Goal: Task Accomplishment & Management: Manage account settings

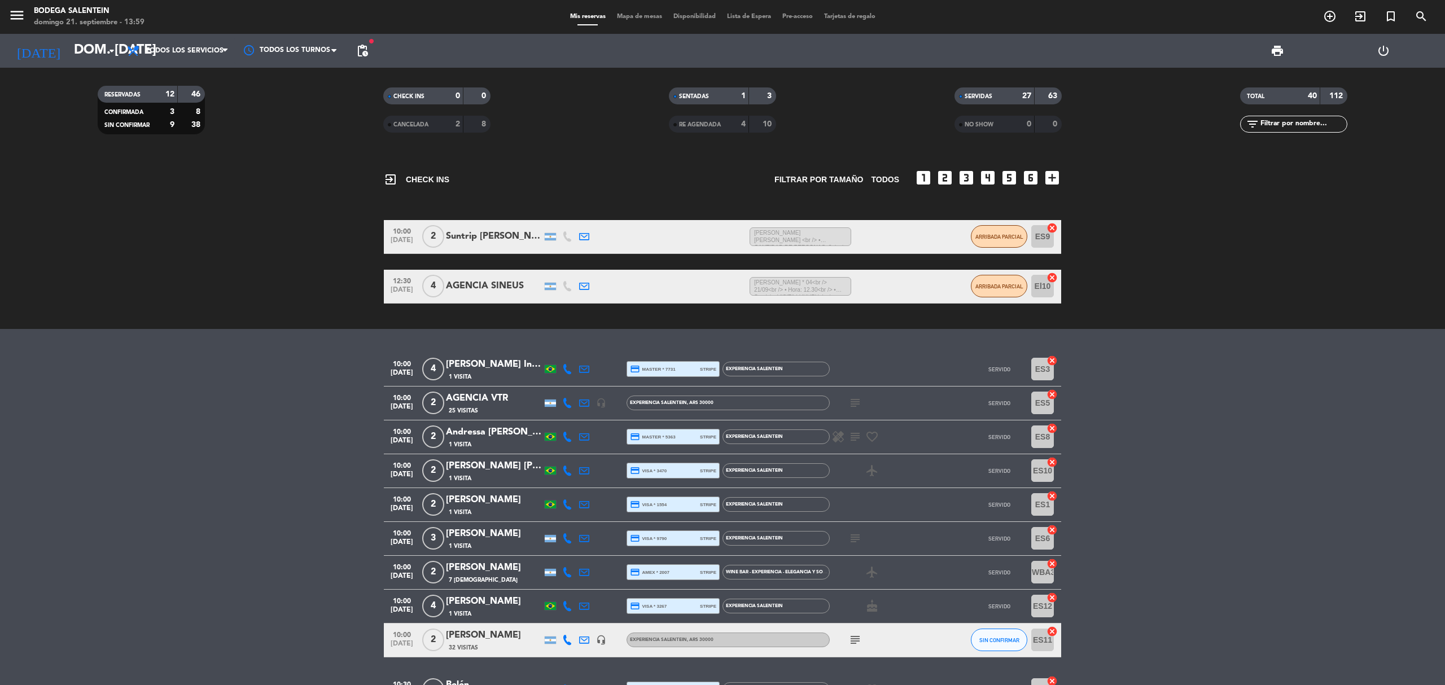
scroll to position [1105, 0]
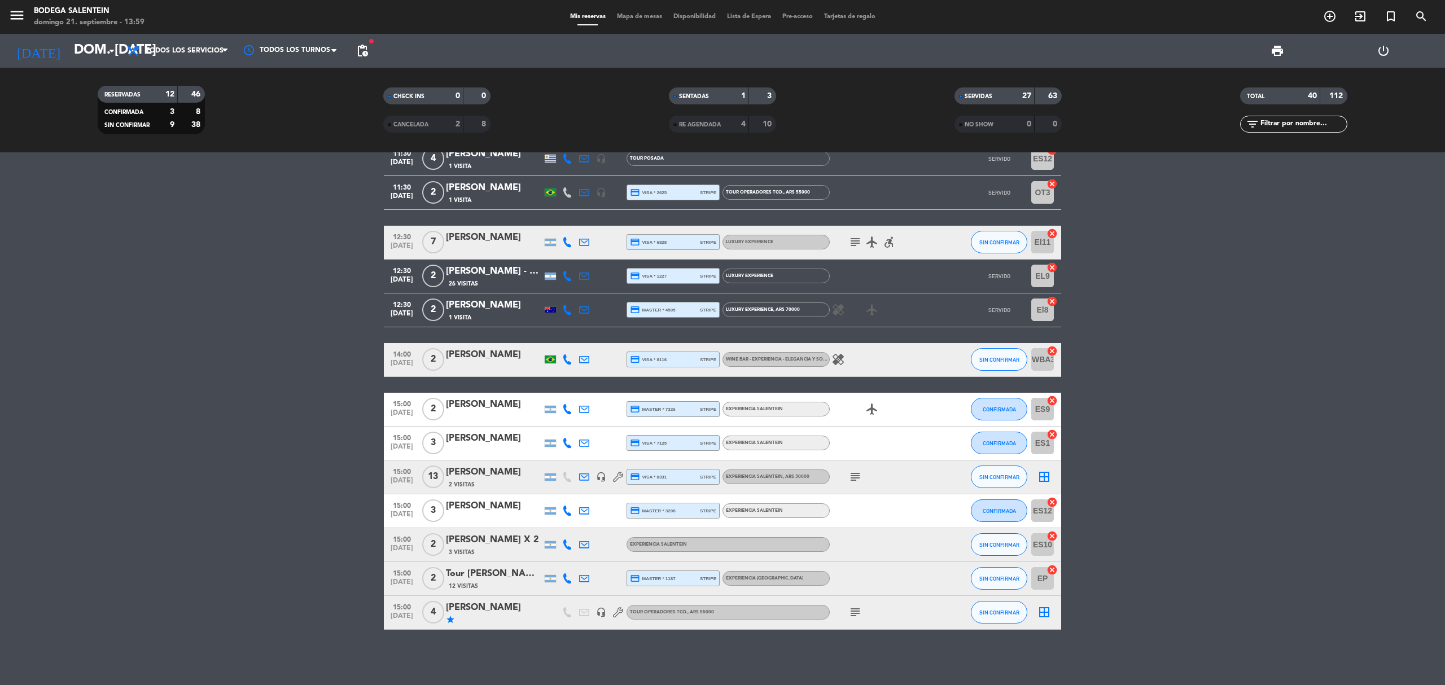
click at [857, 242] on icon "subject" at bounding box center [855, 242] width 14 height 14
click at [858, 615] on icon "subject" at bounding box center [855, 613] width 14 height 14
click at [857, 475] on icon "subject" at bounding box center [855, 477] width 14 height 14
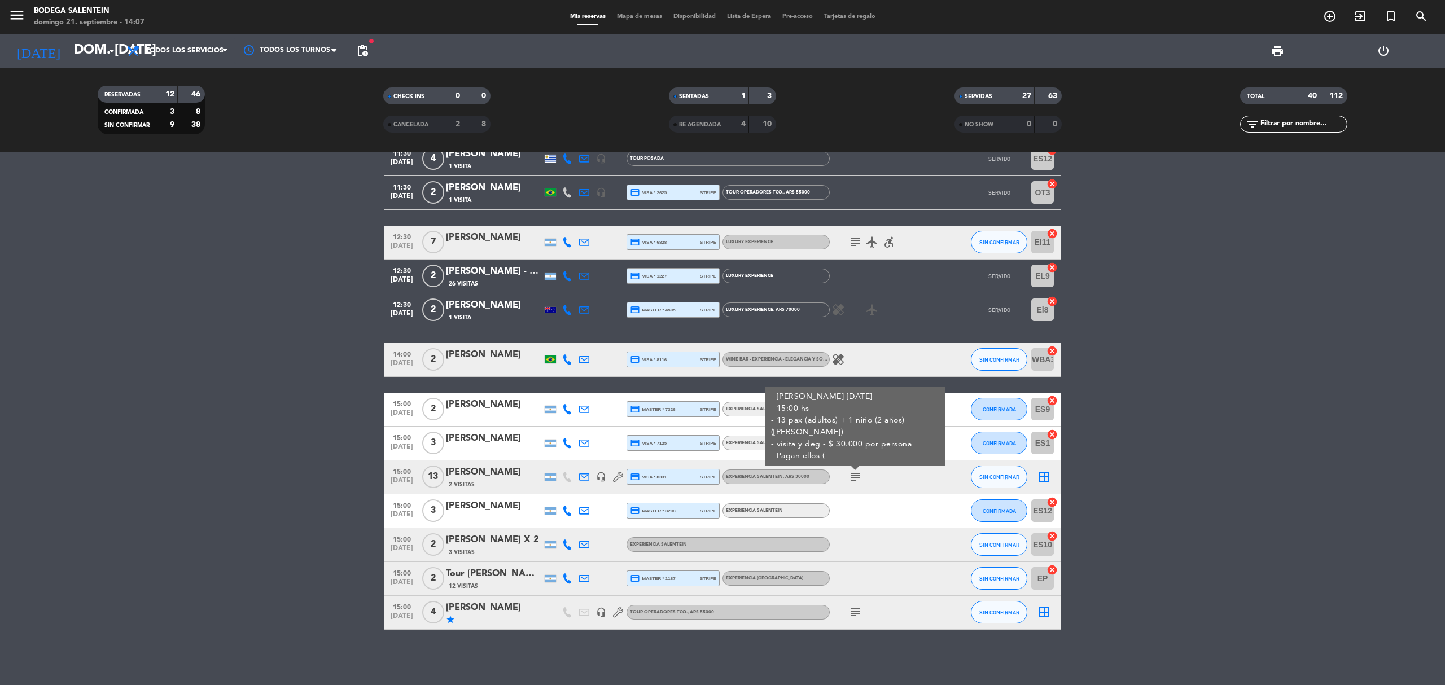
click at [857, 475] on icon "subject" at bounding box center [855, 477] width 14 height 14
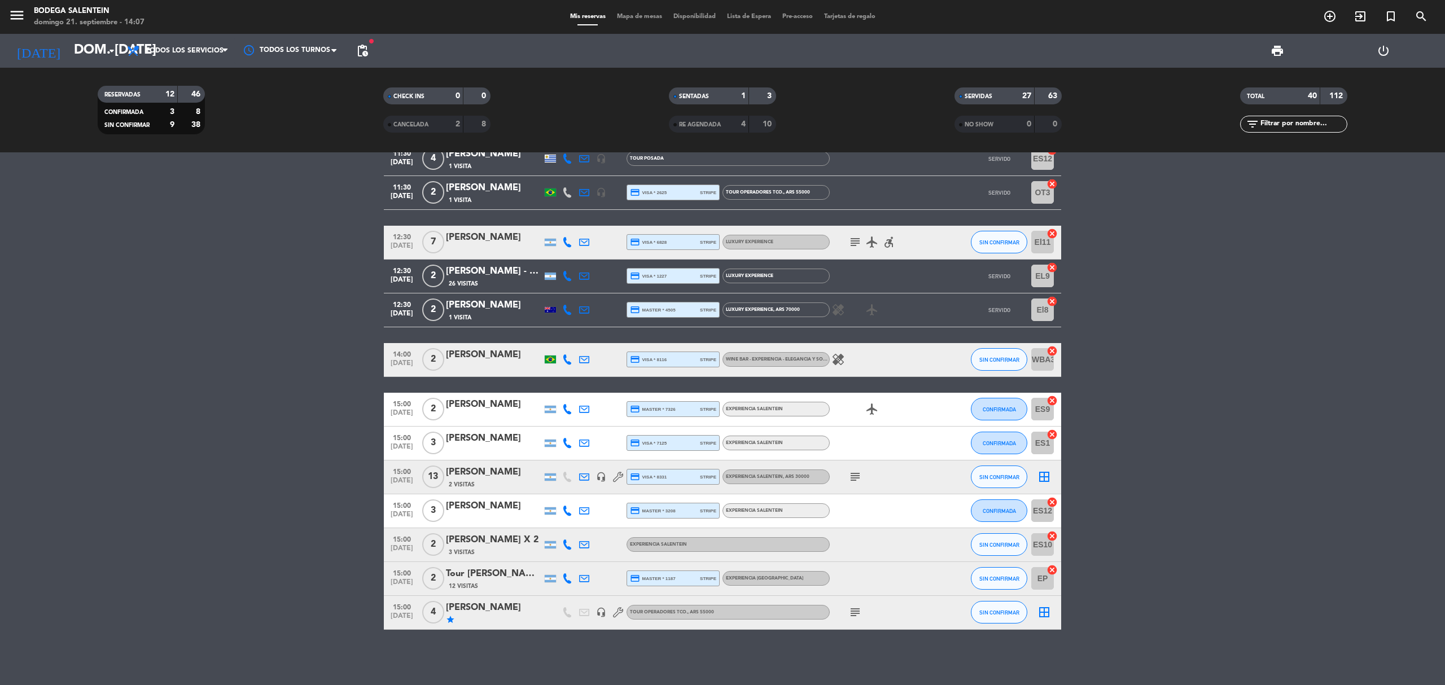
click at [520, 573] on div "Tour [PERSON_NAME][GEOGRAPHIC_DATA]" at bounding box center [494, 574] width 96 height 15
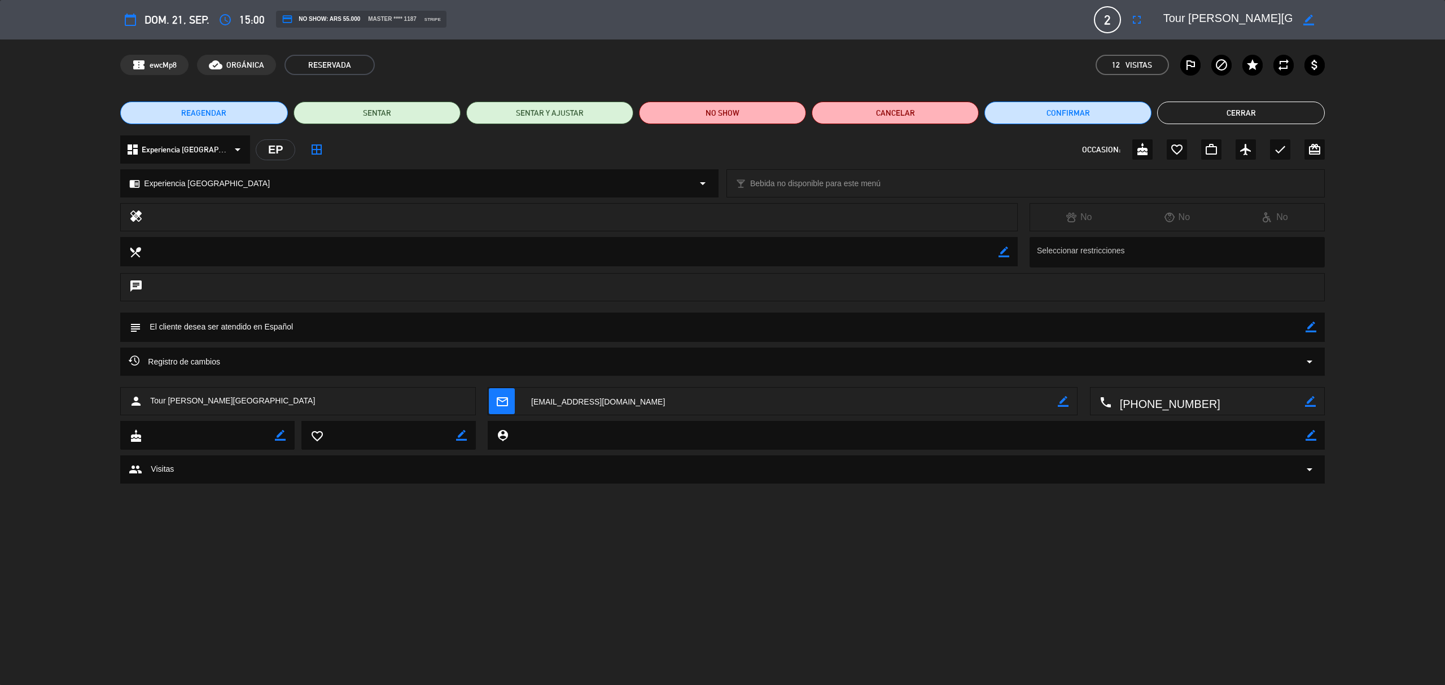
click at [1204, 109] on button "Cerrar" at bounding box center [1240, 113] width 167 height 23
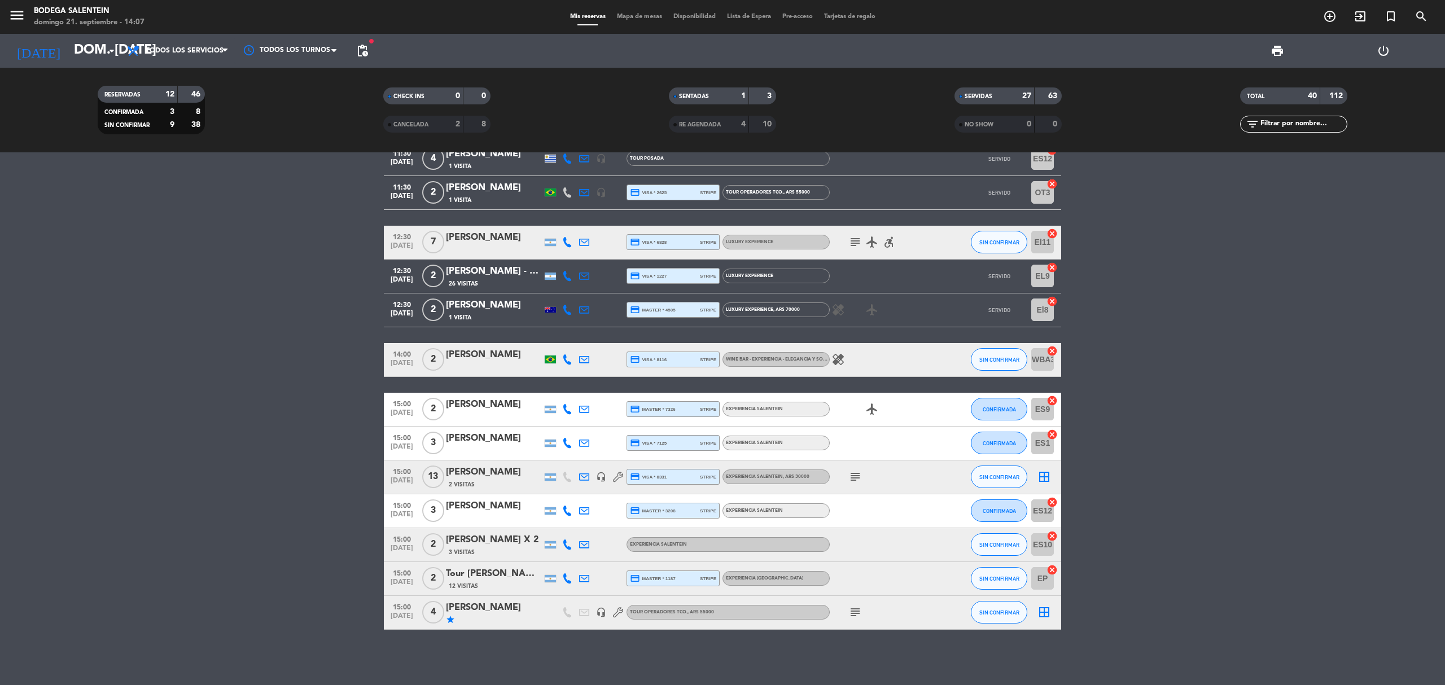
click at [862, 475] on span "subject" at bounding box center [855, 477] width 17 height 14
click at [857, 477] on icon "subject" at bounding box center [855, 477] width 14 height 14
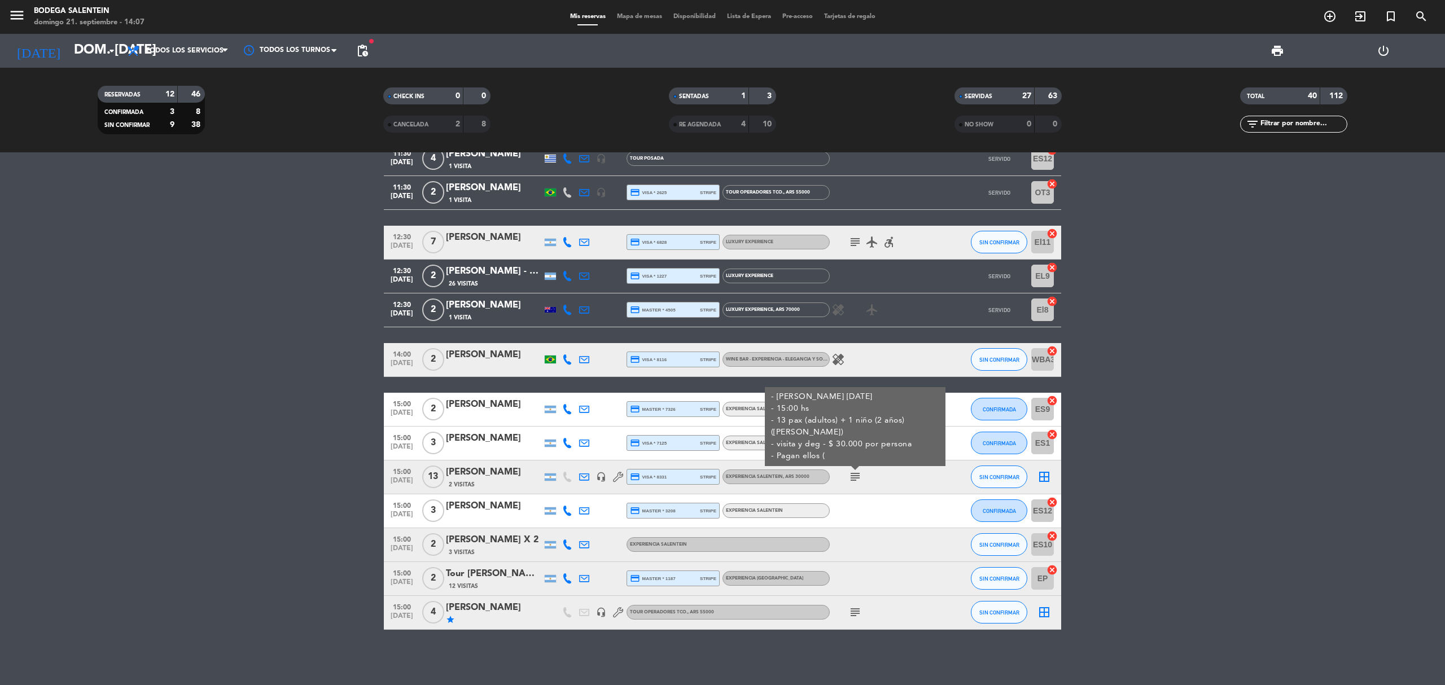
click at [857, 477] on icon "subject" at bounding box center [855, 477] width 14 height 14
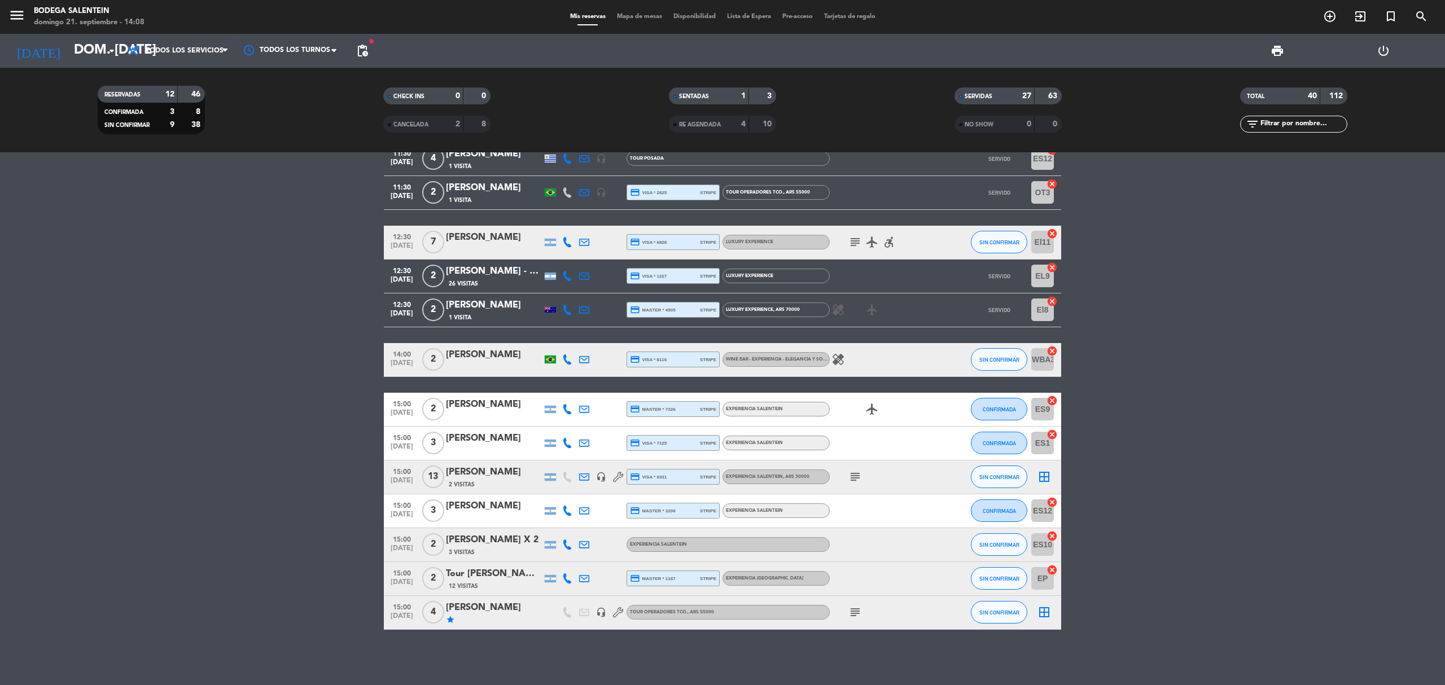
click at [857, 476] on icon "subject" at bounding box center [855, 477] width 14 height 14
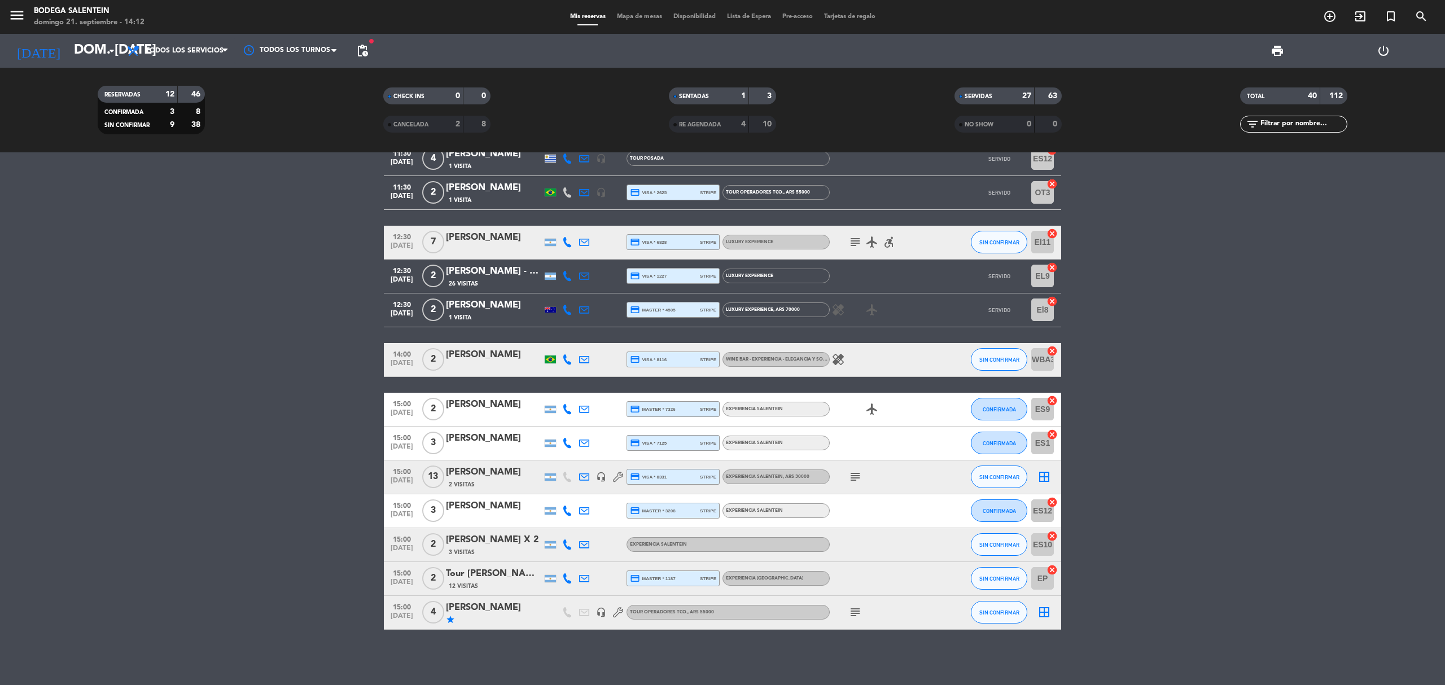
click at [858, 615] on icon "subject" at bounding box center [855, 613] width 14 height 14
click at [989, 362] on span "SIN CONFIRMAR" at bounding box center [999, 360] width 40 height 6
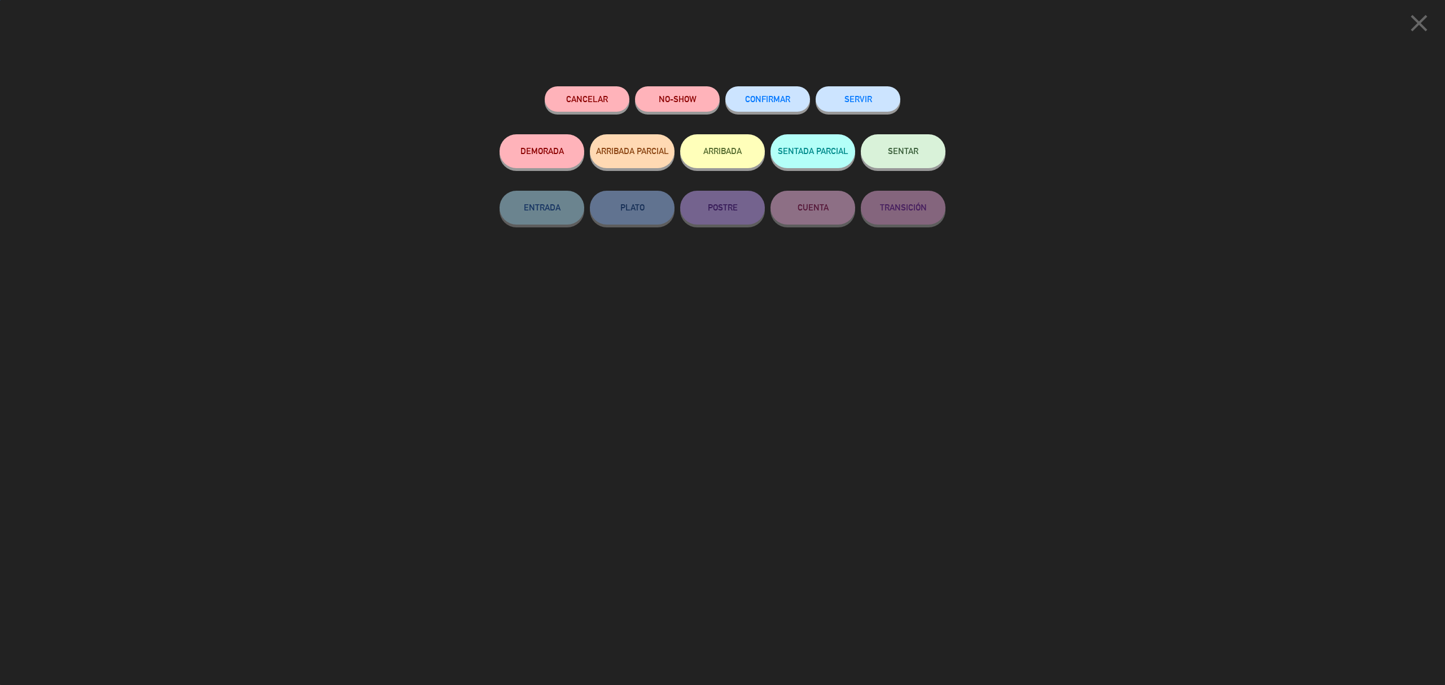
click at [587, 108] on button "Cancelar" at bounding box center [587, 98] width 85 height 25
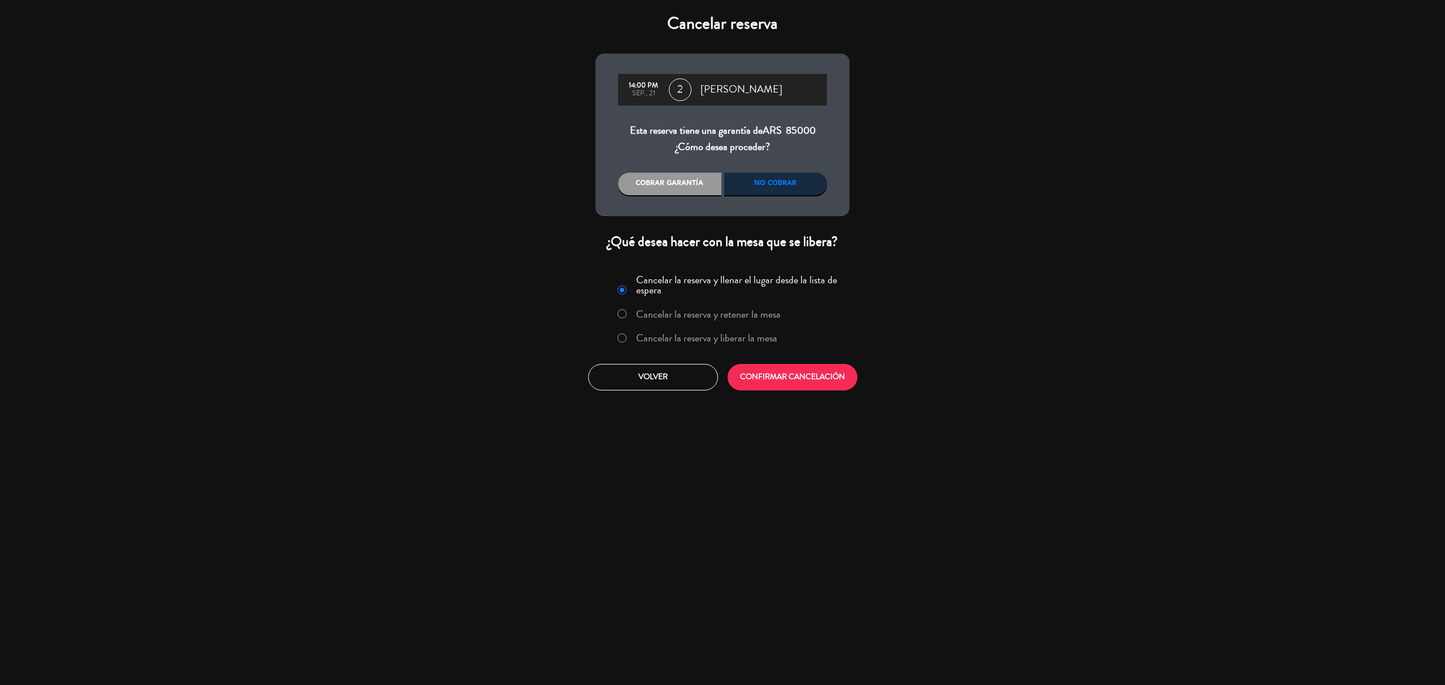
click at [768, 179] on div "No cobrar" at bounding box center [775, 184] width 103 height 23
click at [694, 339] on label "Cancelar la reserva y liberar la mesa" at bounding box center [706, 338] width 141 height 10
click at [779, 376] on button "CONFIRMAR CANCELACIÓN" at bounding box center [793, 377] width 130 height 27
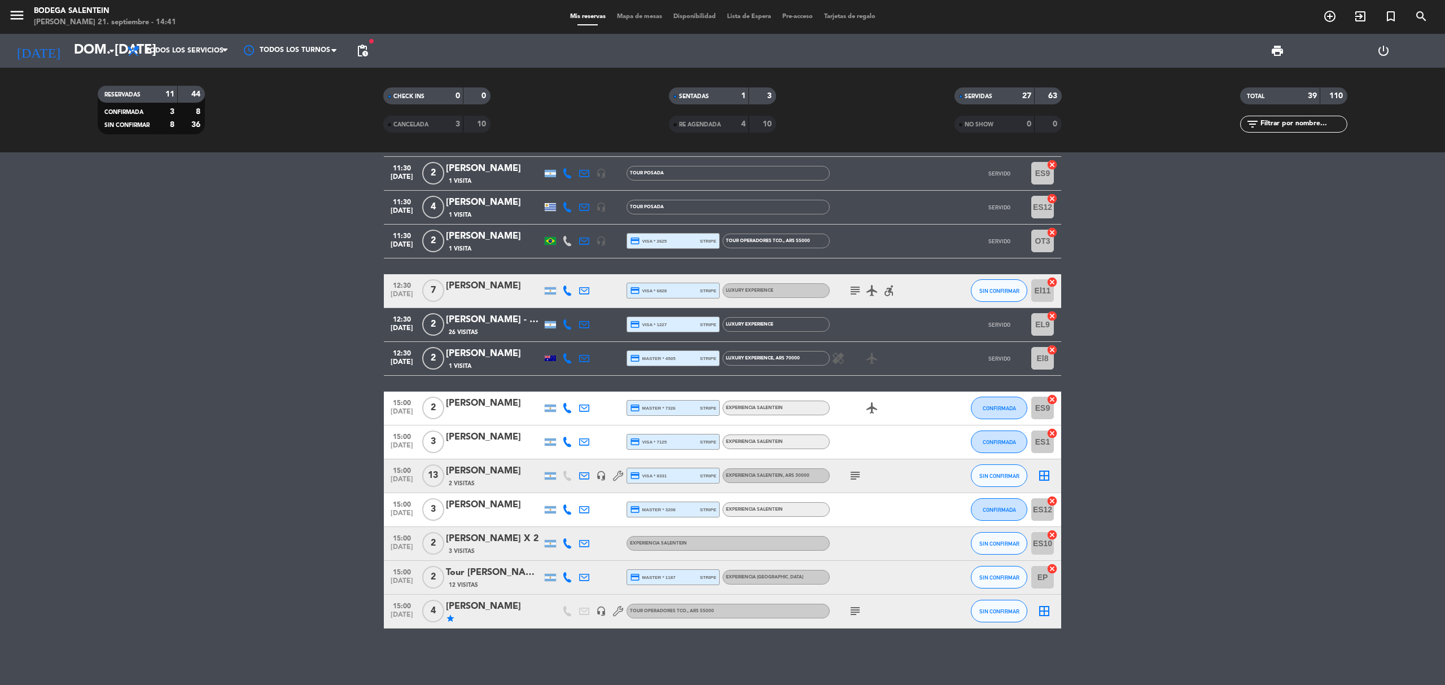
scroll to position [1055, 0]
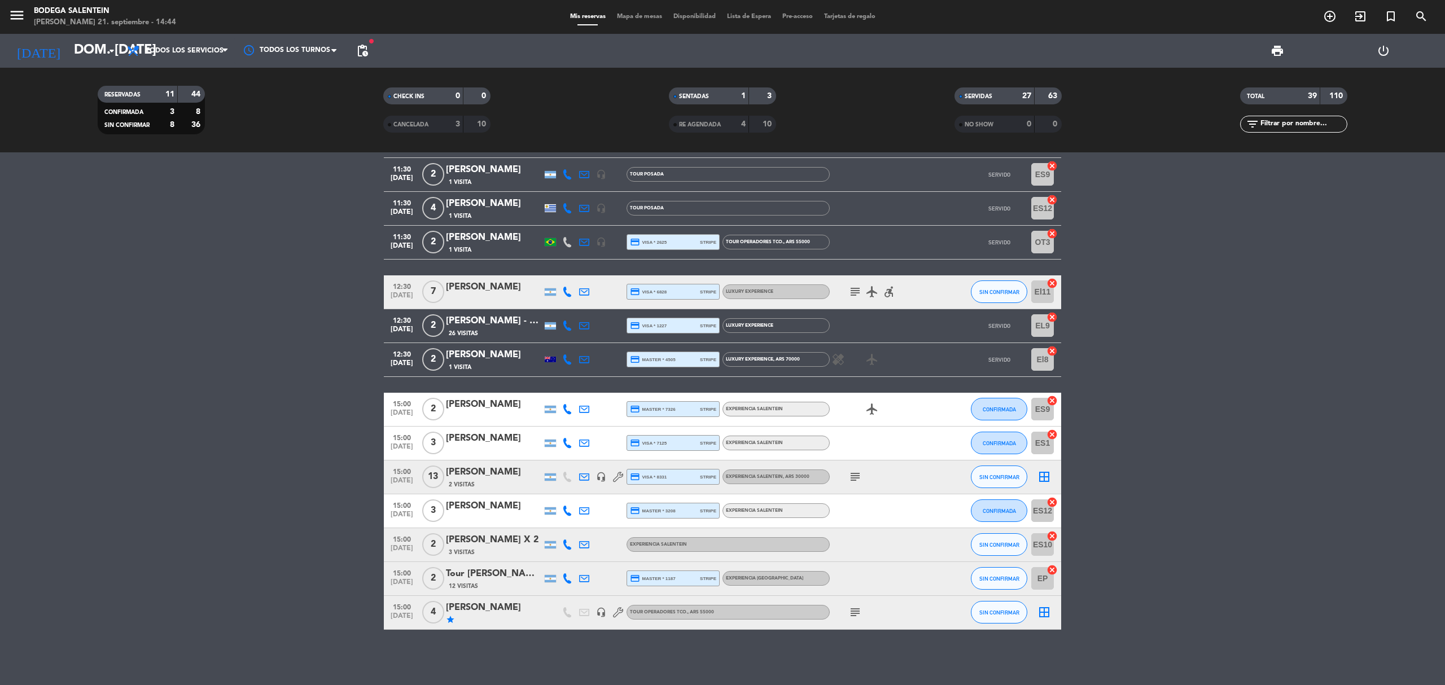
click at [852, 470] on icon "subject" at bounding box center [855, 477] width 14 height 14
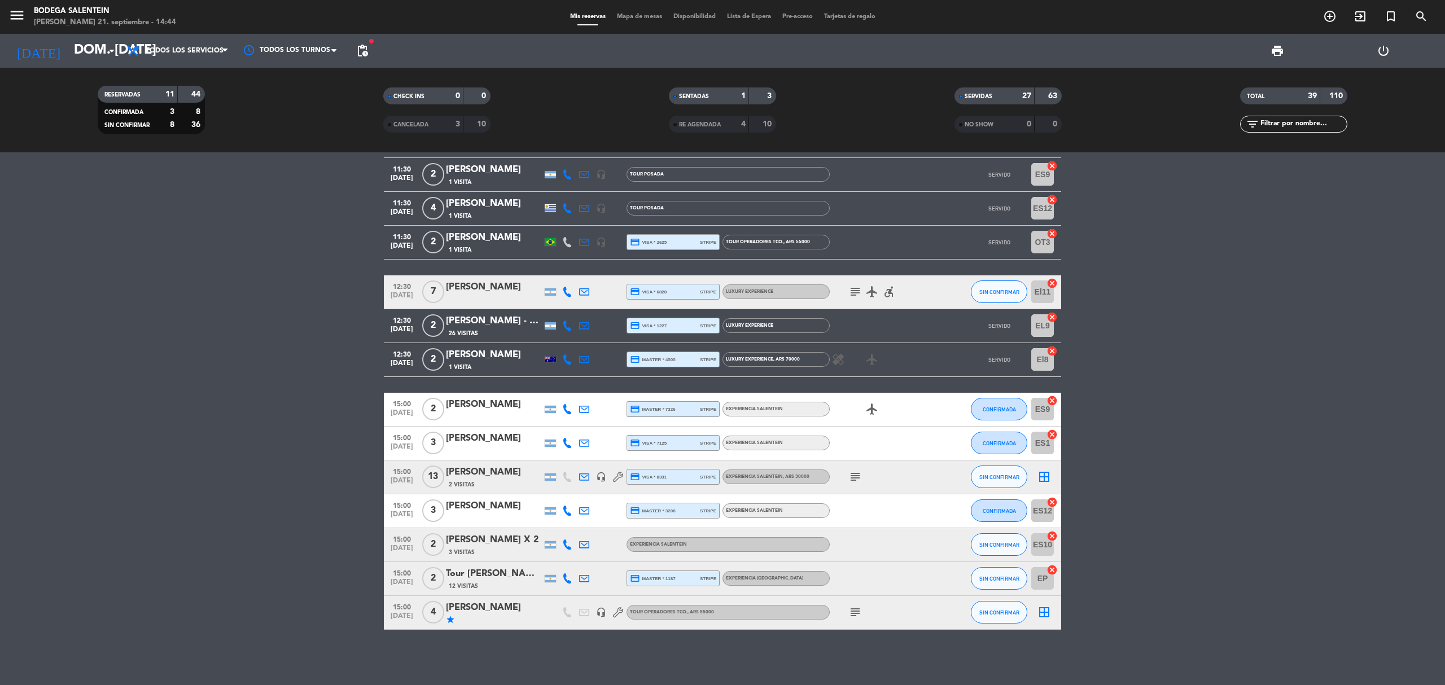
click at [858, 298] on icon "subject" at bounding box center [855, 292] width 14 height 14
click at [393, 414] on span "[DATE]" at bounding box center [402, 415] width 28 height 13
click at [400, 445] on span "[DATE]" at bounding box center [402, 449] width 28 height 13
click at [391, 472] on span "15:00" at bounding box center [402, 471] width 28 height 13
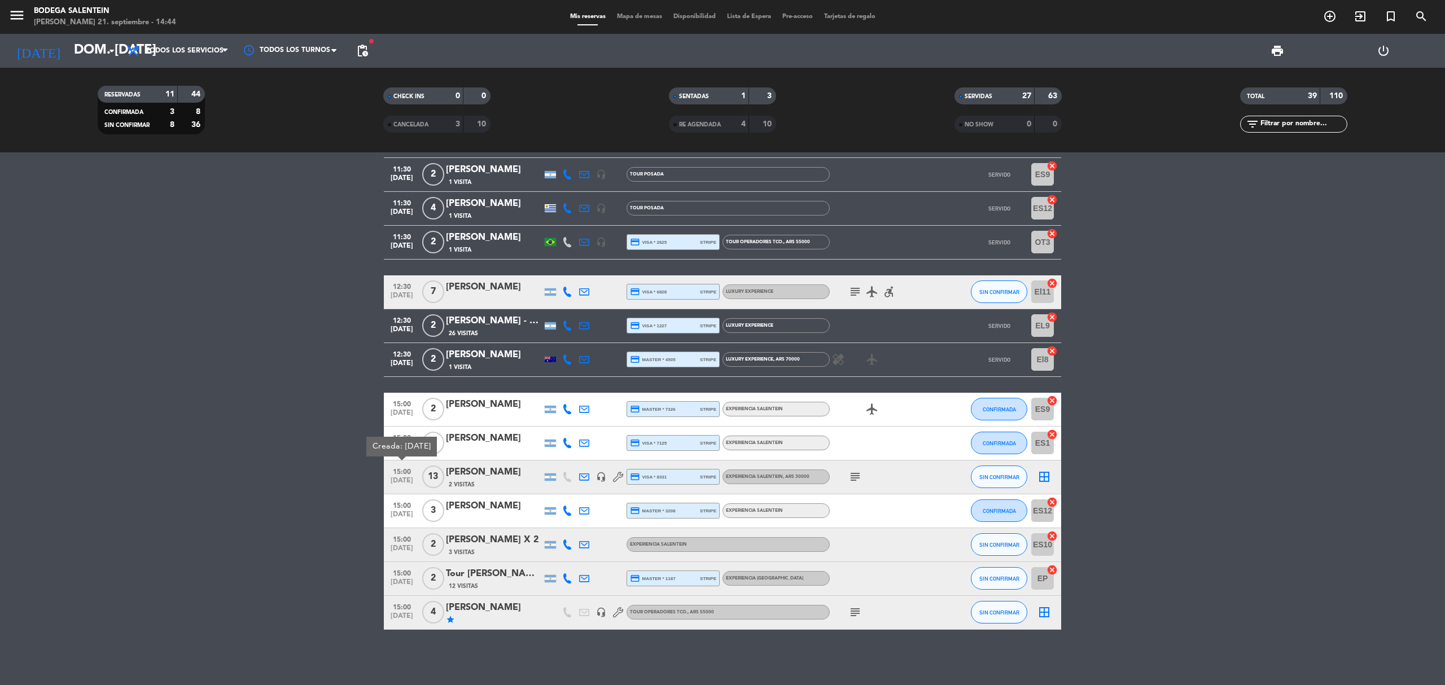
click at [391, 509] on span "15:00" at bounding box center [402, 504] width 28 height 13
click at [401, 551] on span "[DATE]" at bounding box center [402, 551] width 28 height 13
click at [398, 577] on span "15:00" at bounding box center [402, 572] width 28 height 13
click at [402, 623] on span "[DATE]" at bounding box center [402, 618] width 28 height 13
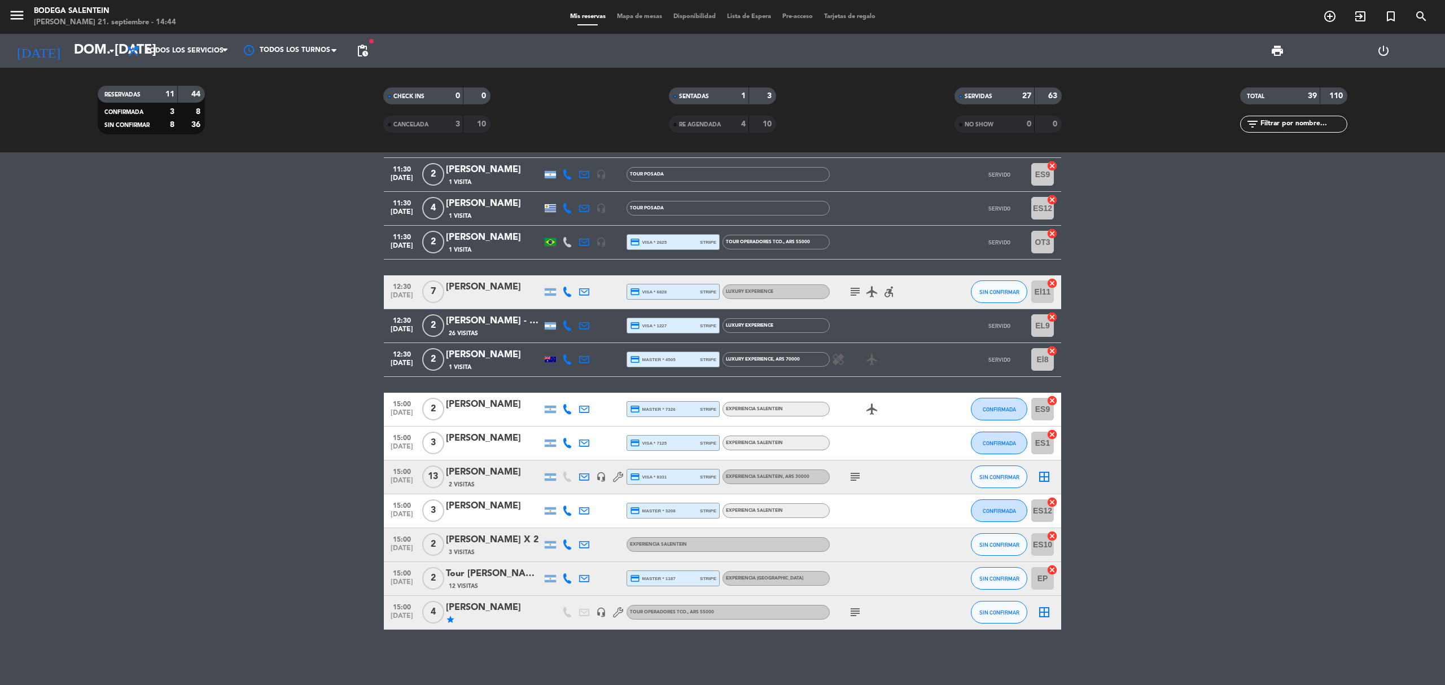
click at [391, 471] on span "15:00" at bounding box center [402, 471] width 28 height 13
click at [585, 481] on icon at bounding box center [584, 477] width 10 height 10
click at [852, 474] on icon "subject" at bounding box center [855, 477] width 14 height 14
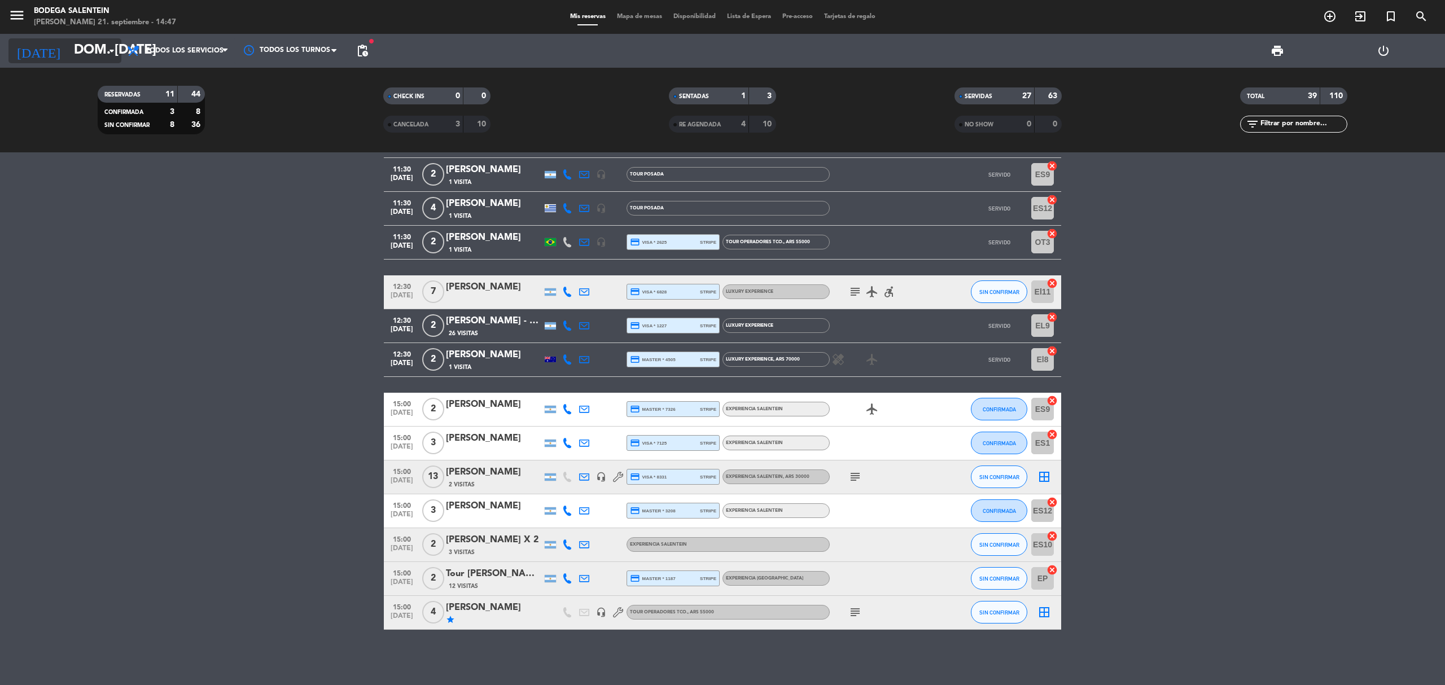
click at [94, 63] on input "dom. [DATE]" at bounding box center [152, 50] width 168 height 27
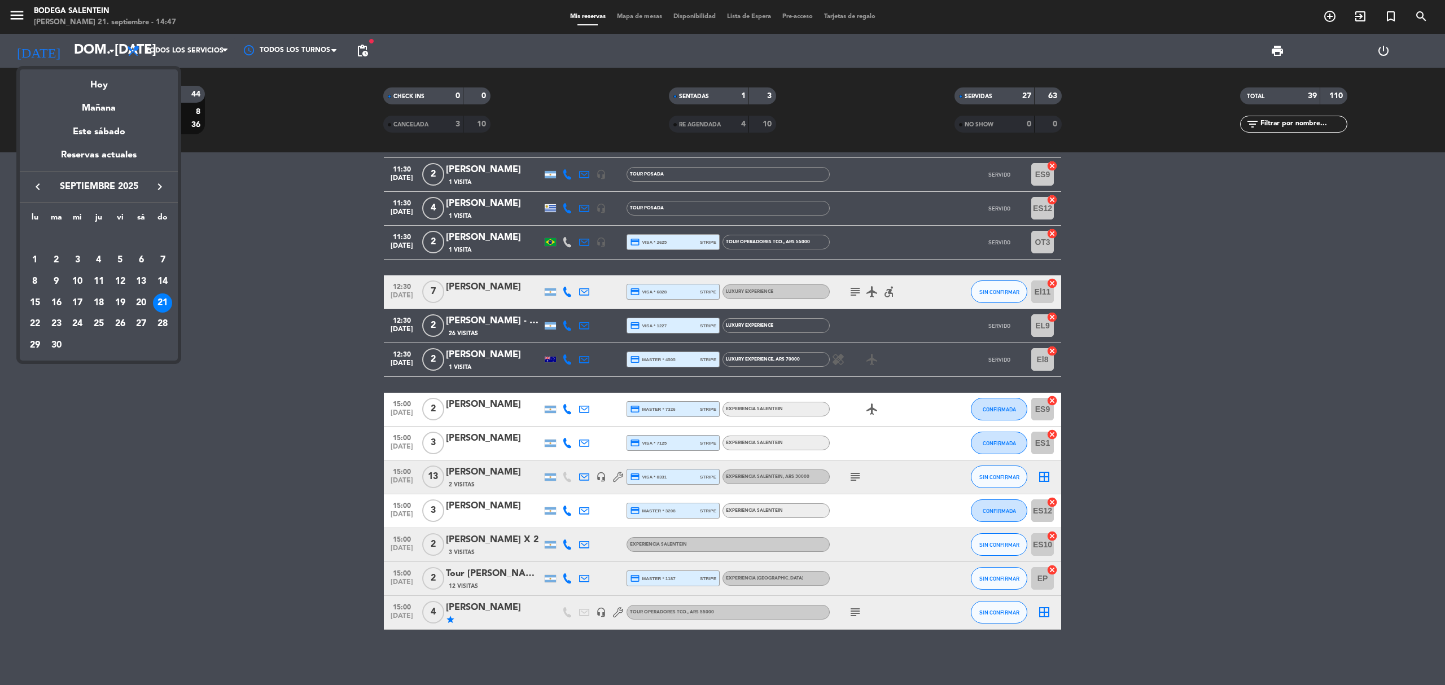
click at [160, 186] on icon "keyboard_arrow_right" at bounding box center [160, 187] width 14 height 14
click at [161, 301] on div "19" at bounding box center [162, 302] width 19 height 19
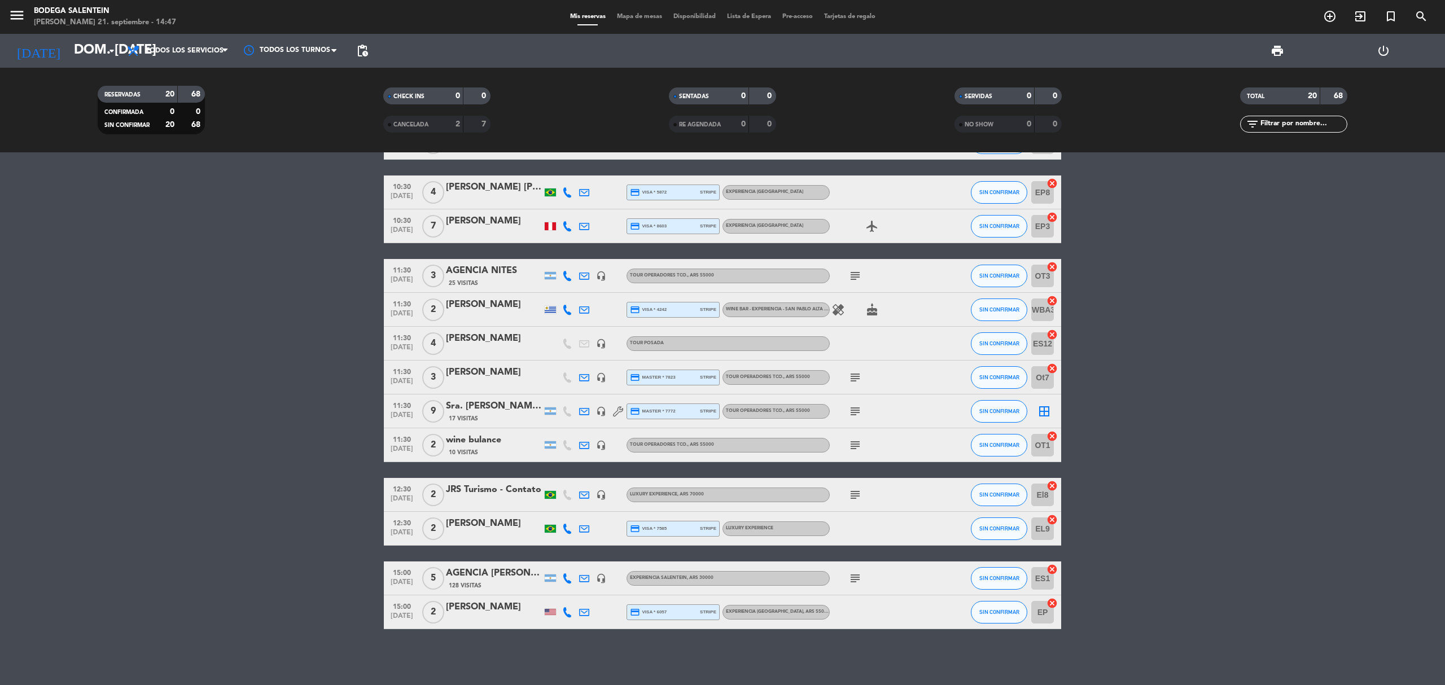
scroll to position [0, 0]
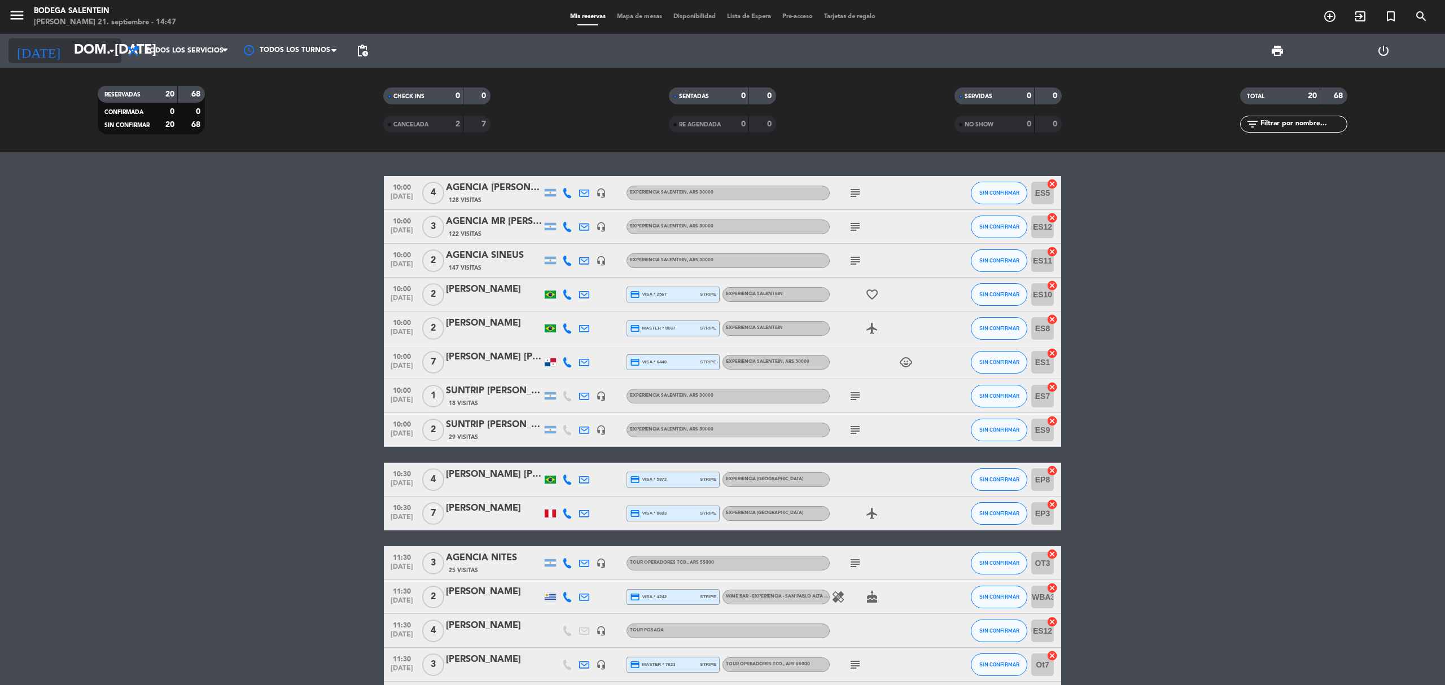
click at [105, 47] on icon "arrow_drop_down" at bounding box center [112, 51] width 14 height 14
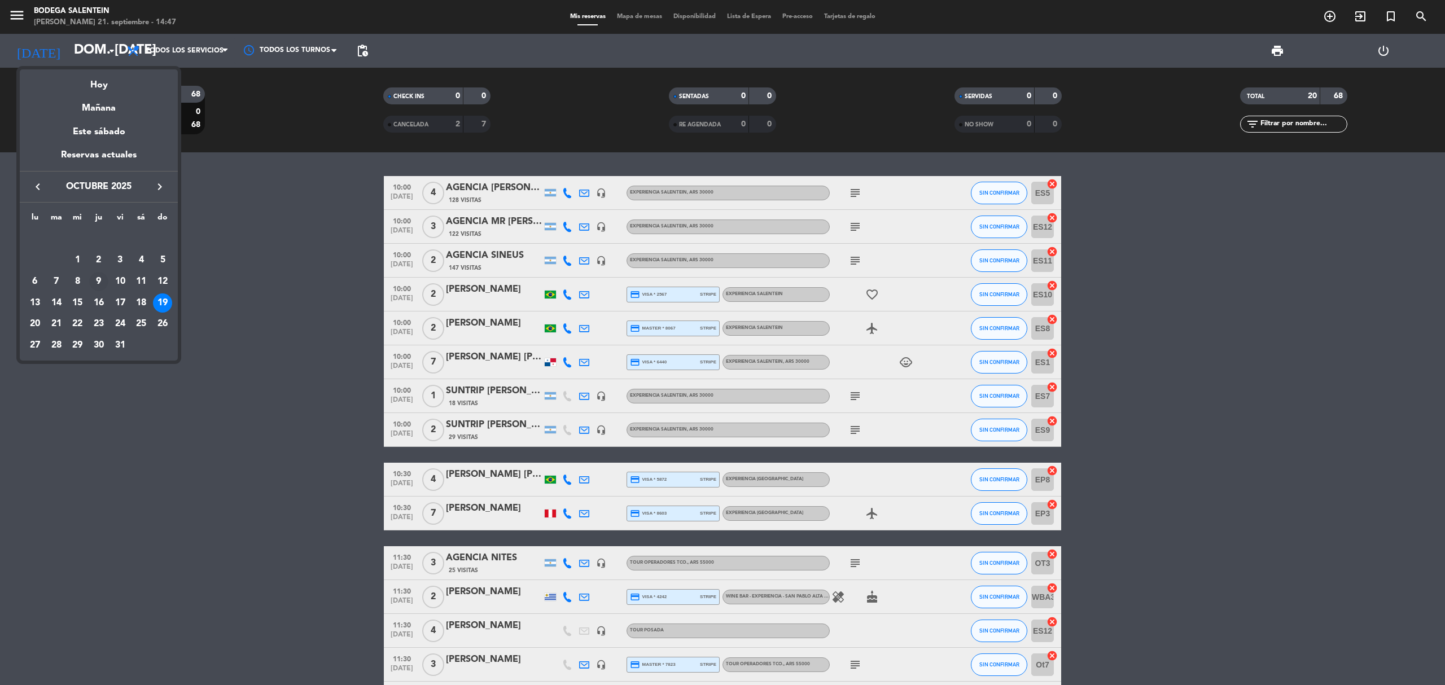
click at [102, 280] on div "9" at bounding box center [98, 281] width 19 height 19
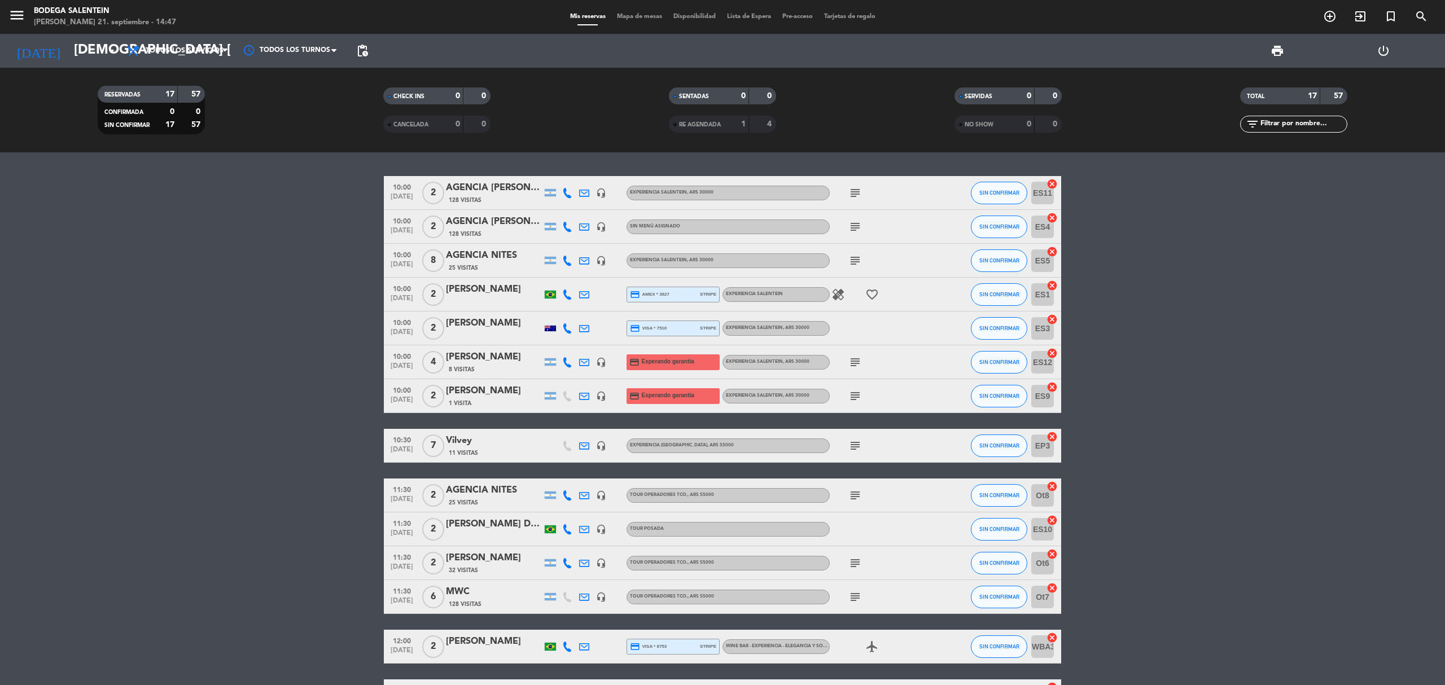
click at [606, 360] on div "headset_mic" at bounding box center [601, 361] width 17 height 33
click at [601, 392] on icon "headset_mic" at bounding box center [601, 396] width 10 height 10
click at [597, 359] on icon "headset_mic" at bounding box center [601, 362] width 10 height 10
click at [288, 465] on bookings-row "10:00 [DATE] 2 AGENCIA [PERSON_NAME] WINE CAMP 128 Visitas headset_mic Experien…" at bounding box center [722, 503] width 1445 height 655
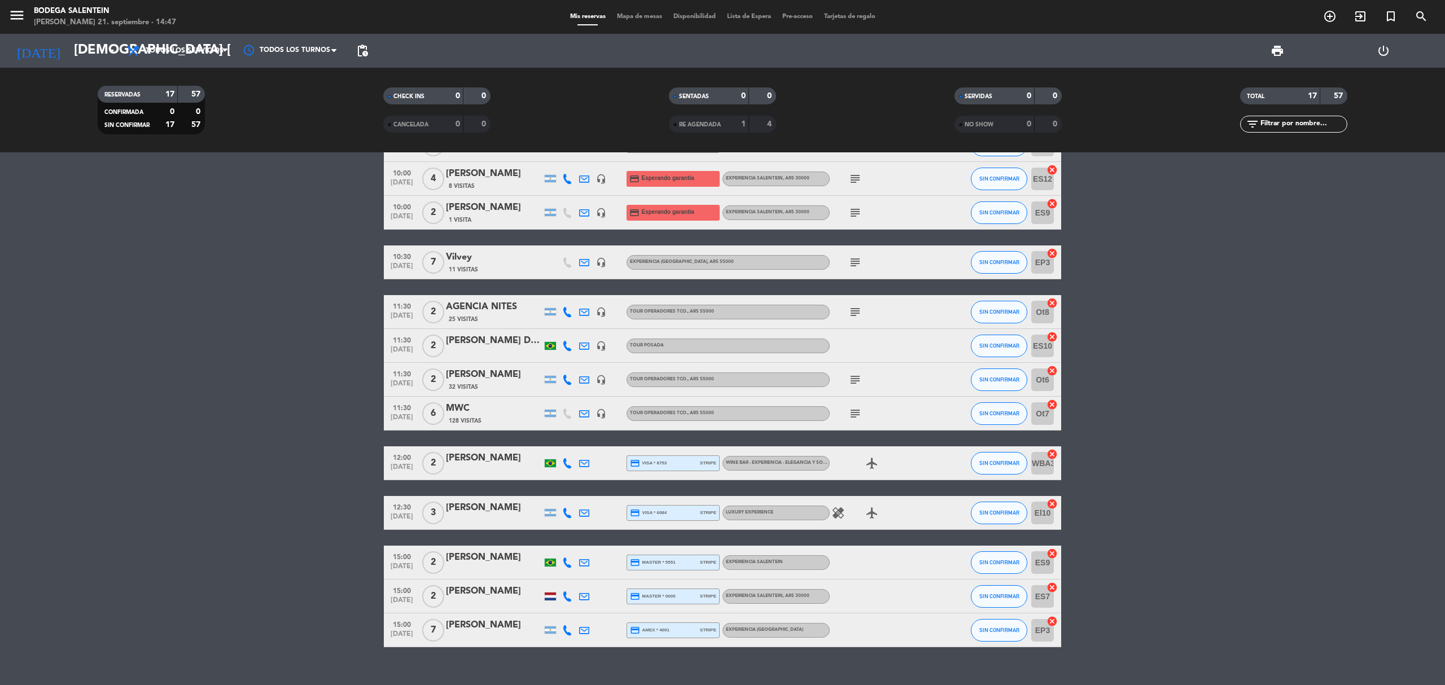
scroll to position [201, 0]
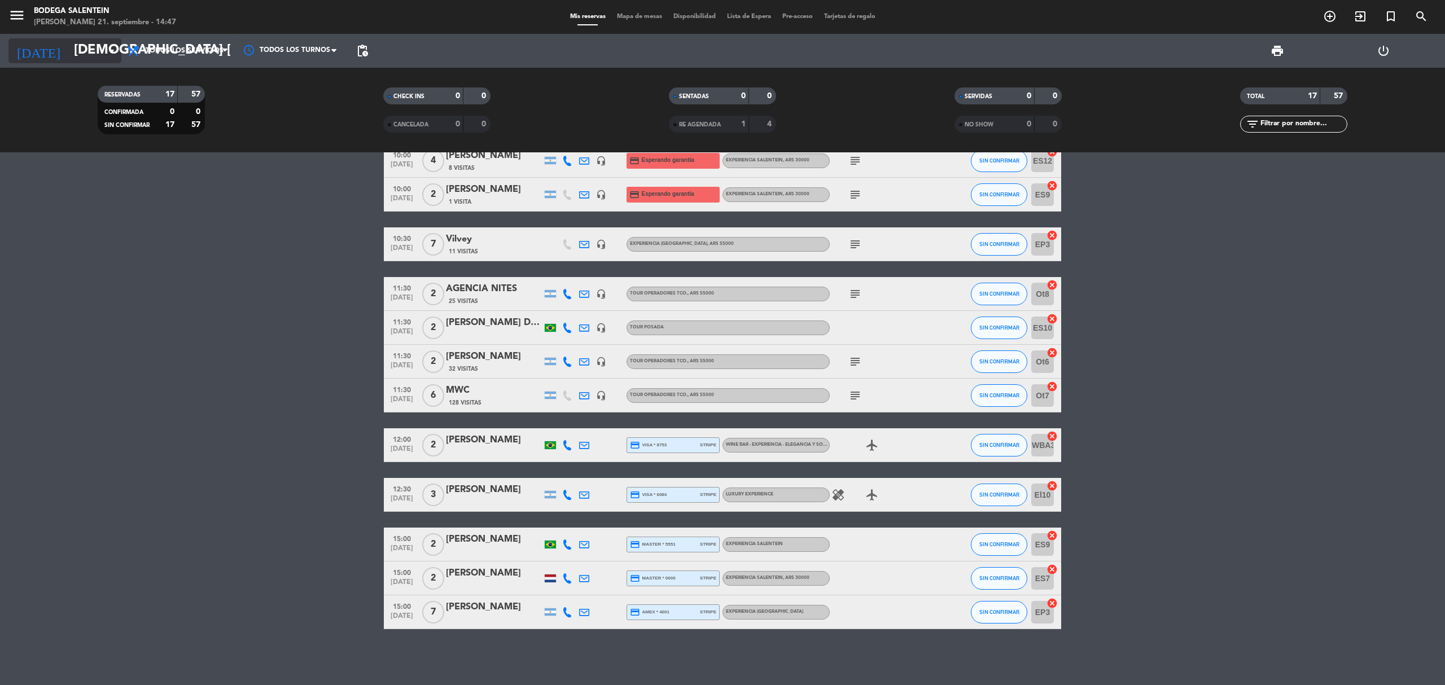
click at [72, 49] on input "[DEMOGRAPHIC_DATA] [DATE]" at bounding box center [152, 50] width 168 height 27
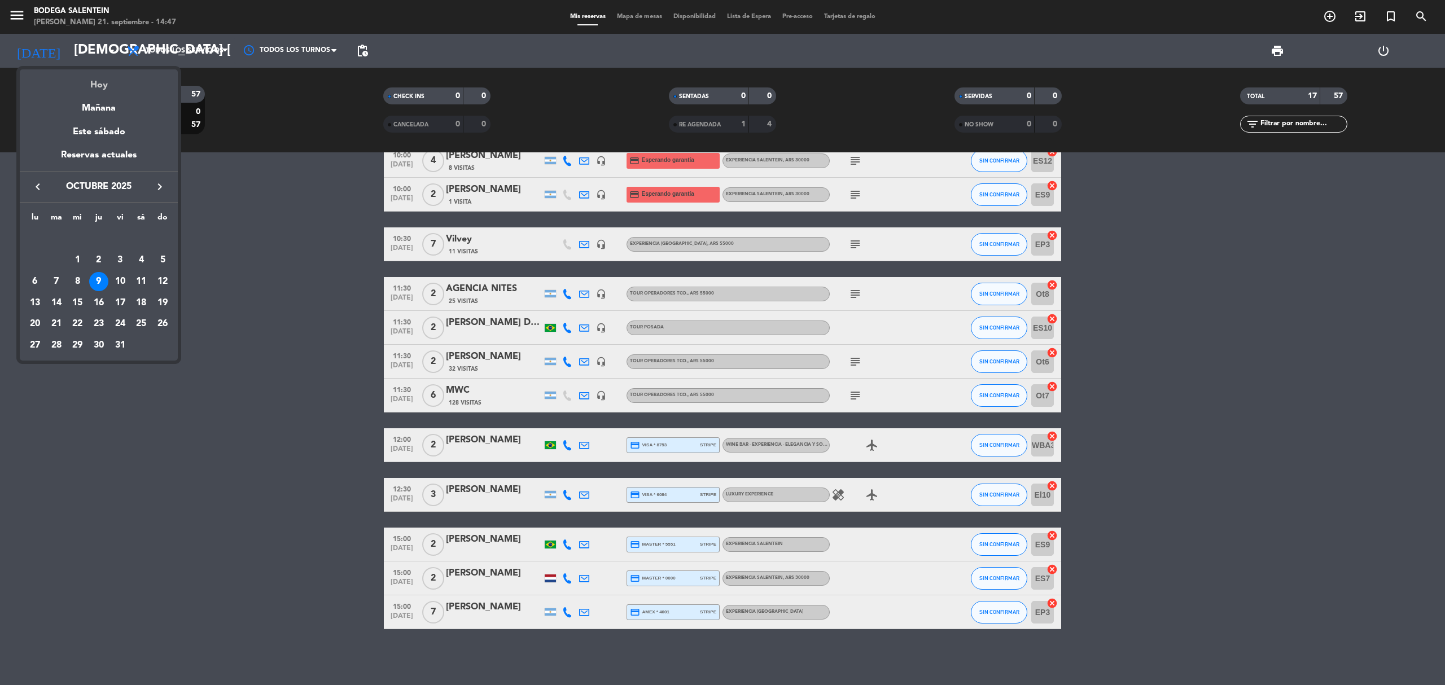
click at [93, 76] on div "Hoy" at bounding box center [99, 80] width 158 height 23
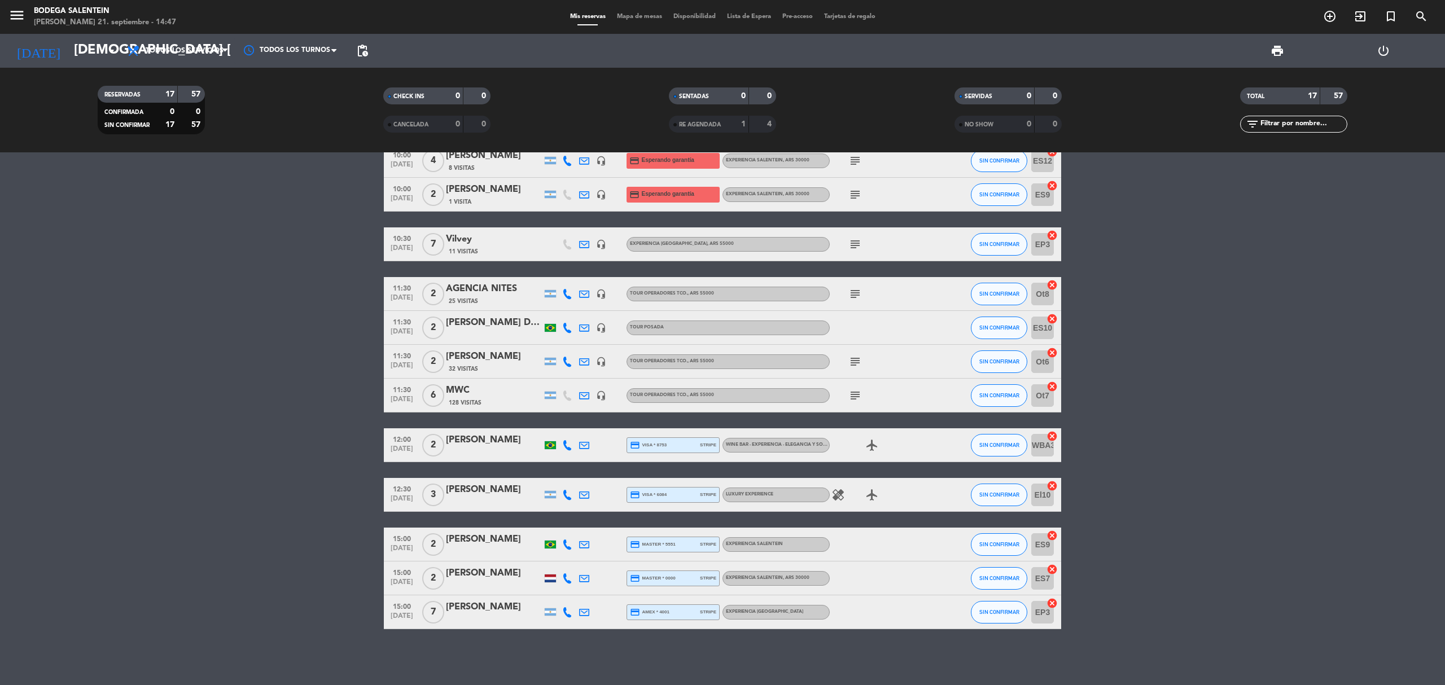
type input "dom. [DATE]"
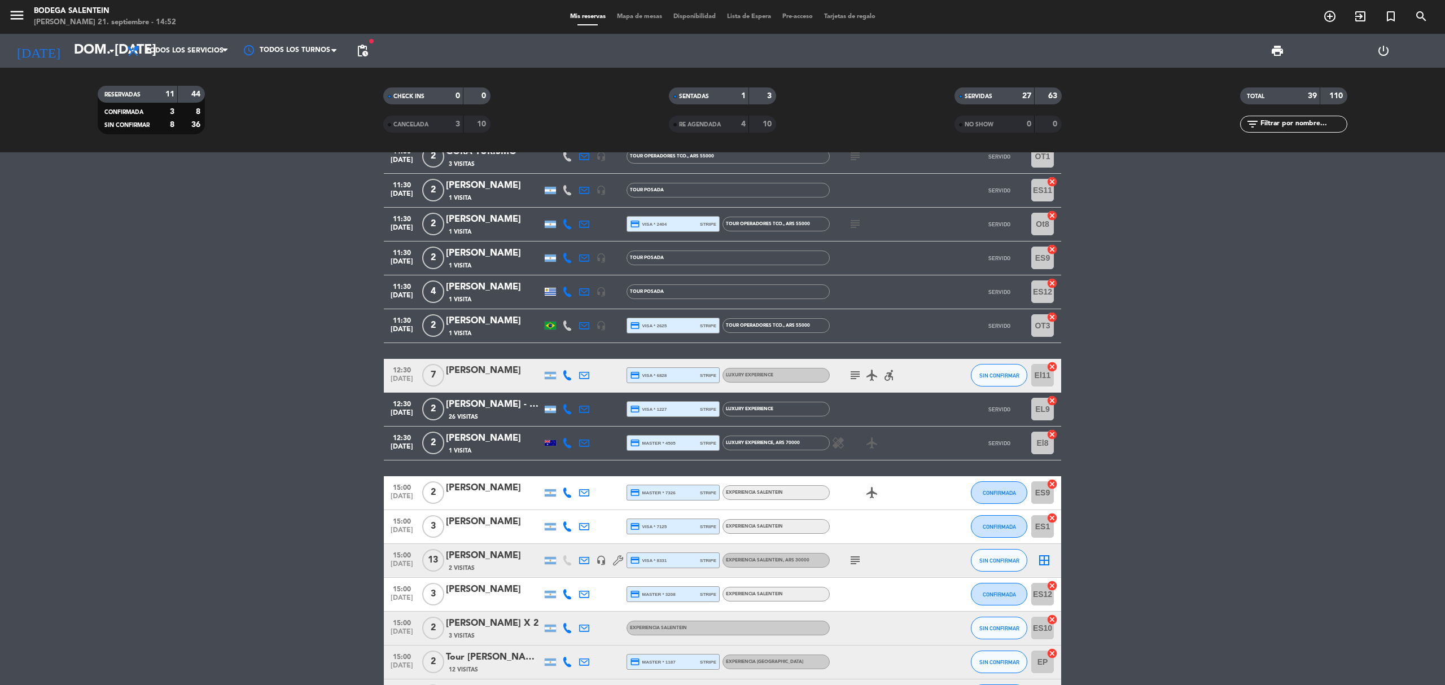
scroll to position [1055, 0]
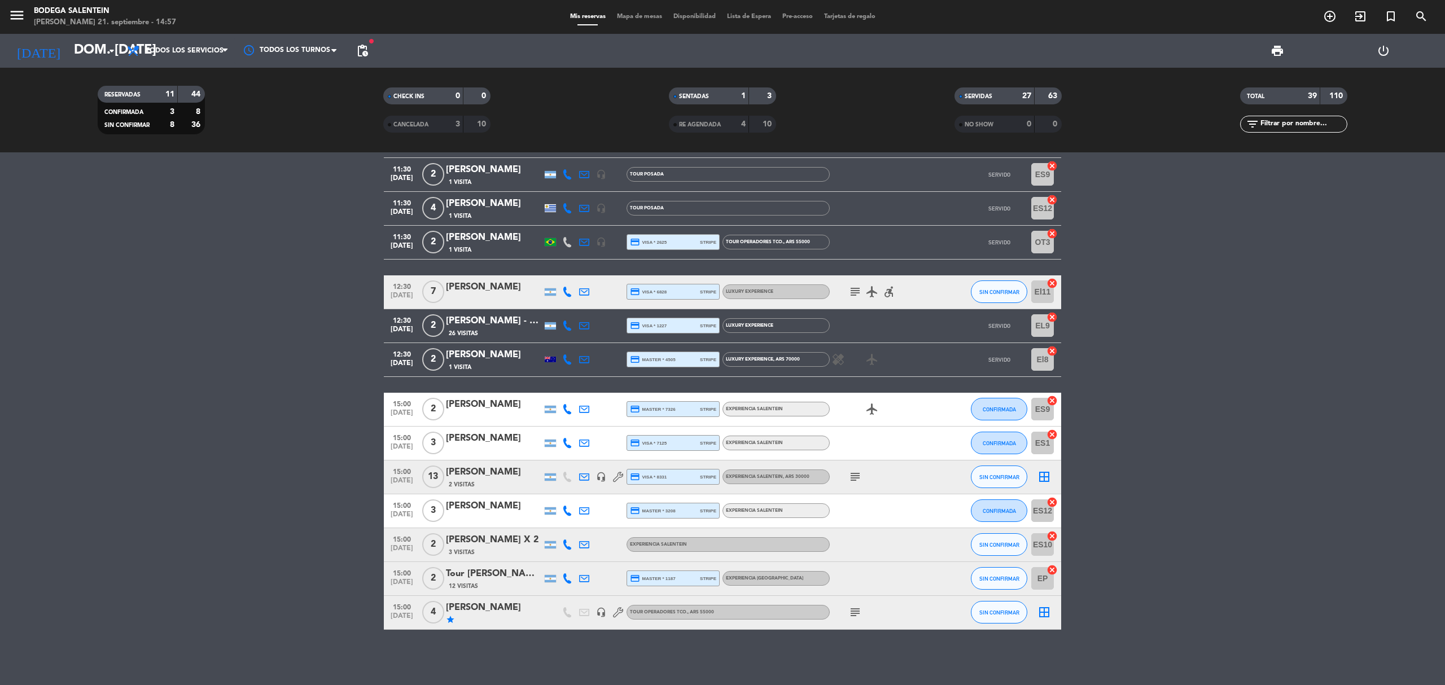
click at [851, 476] on icon "subject" at bounding box center [855, 477] width 14 height 14
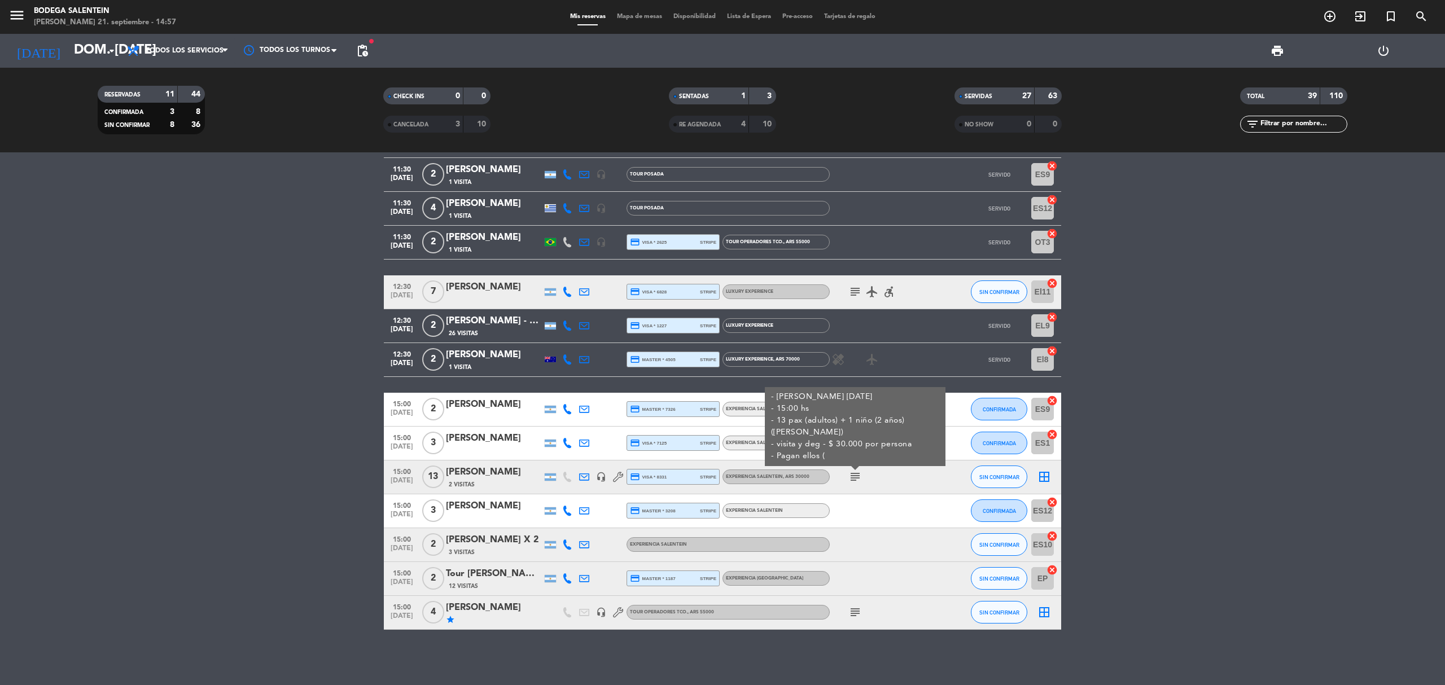
click at [852, 476] on icon "subject" at bounding box center [855, 477] width 14 height 14
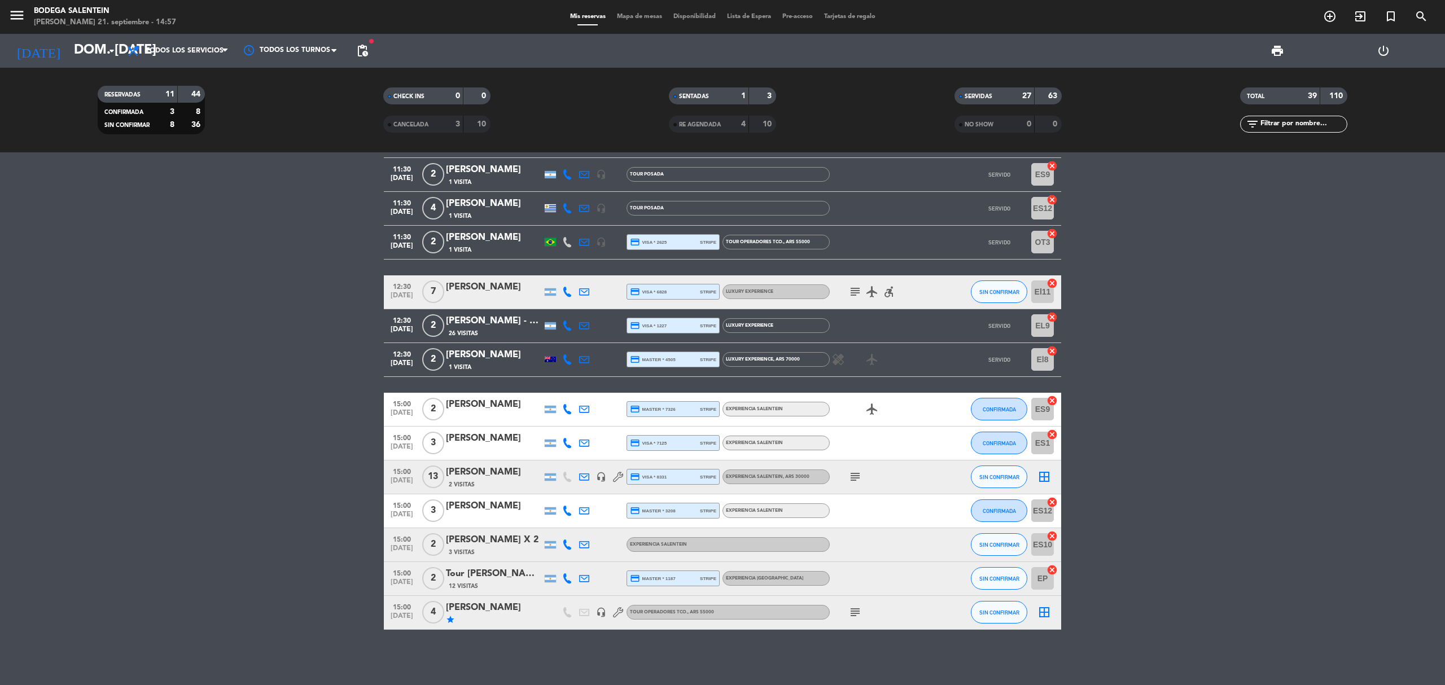
click at [843, 619] on div "subject" at bounding box center [881, 612] width 102 height 33
click at [845, 617] on div "subject" at bounding box center [881, 612] width 102 height 33
click at [852, 612] on icon "subject" at bounding box center [855, 613] width 14 height 14
click at [497, 570] on div "Tour [PERSON_NAME][GEOGRAPHIC_DATA]" at bounding box center [494, 574] width 96 height 15
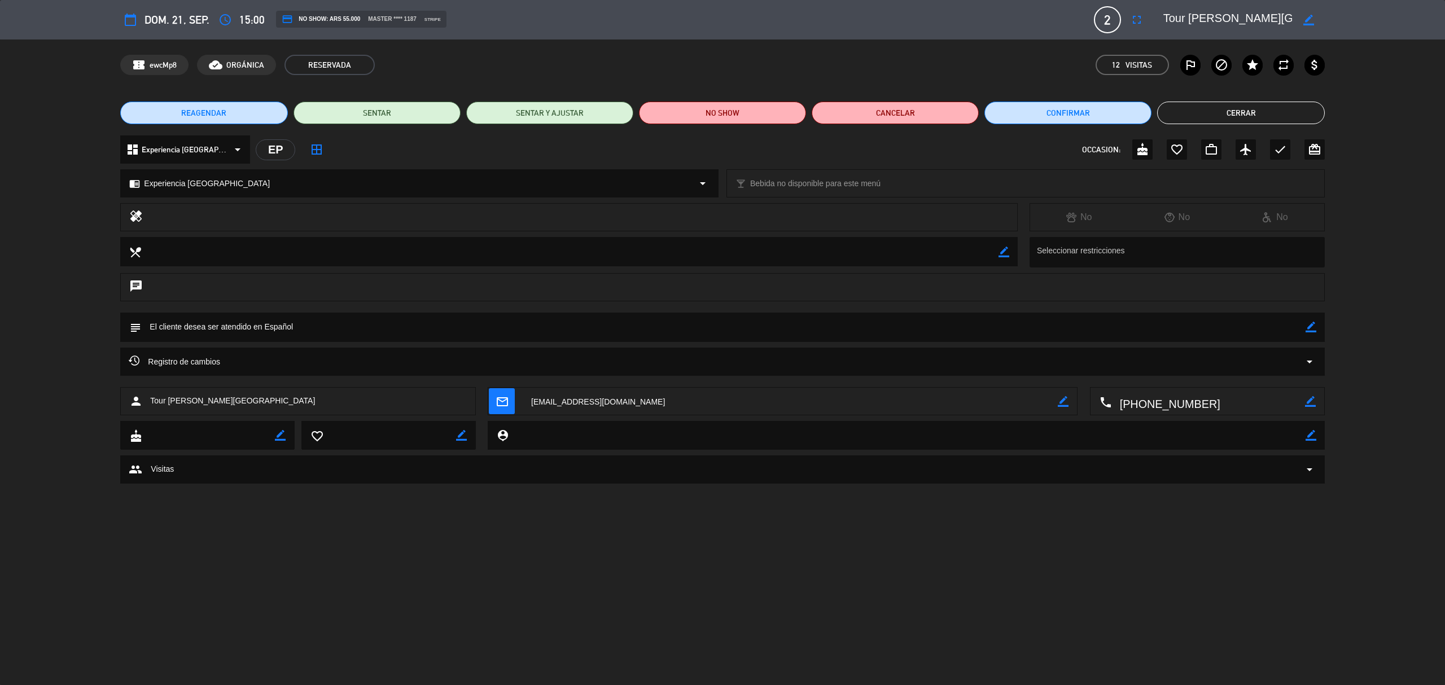
drag, startPoint x: 1165, startPoint y: 21, endPoint x: 1252, endPoint y: 12, distance: 87.4
click at [1252, 12] on textarea at bounding box center [1227, 20] width 129 height 20
click at [1215, 107] on button "Cerrar" at bounding box center [1240, 113] width 167 height 23
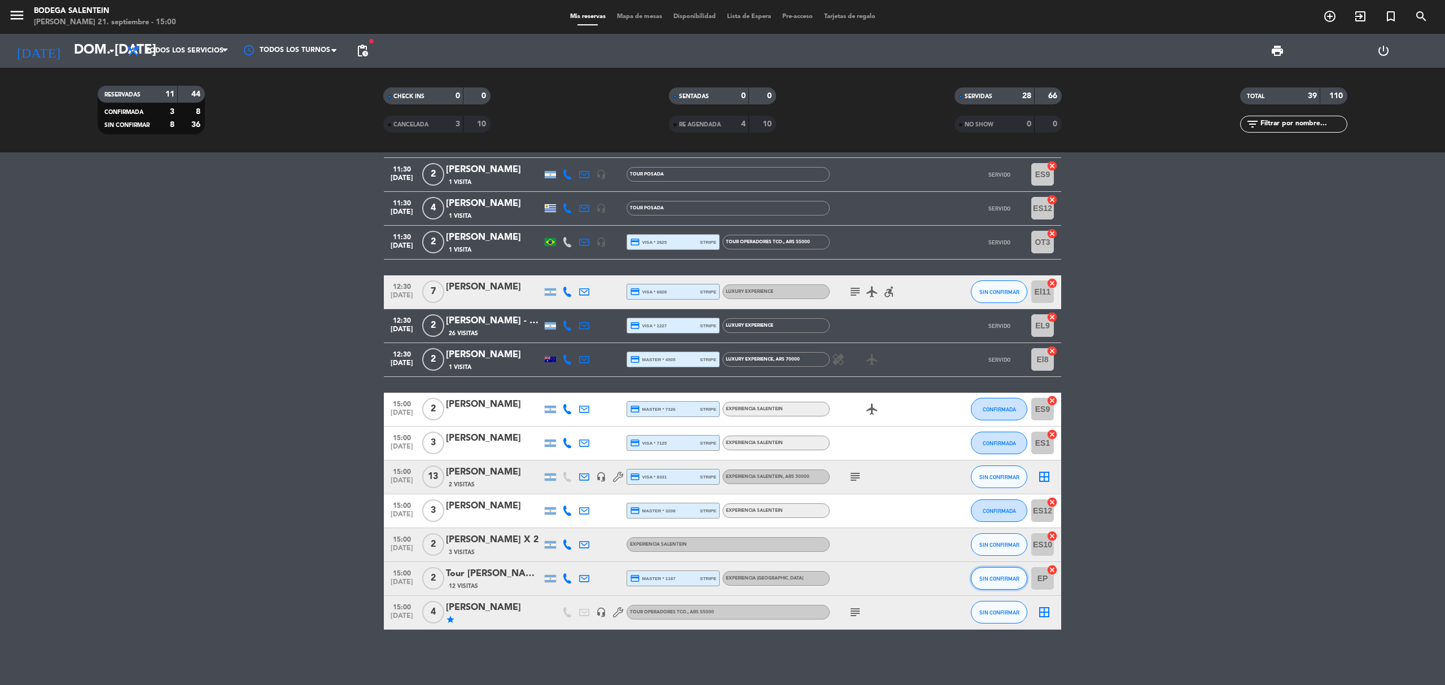
click at [1019, 579] on button "SIN CONFIRMAR" at bounding box center [999, 578] width 56 height 23
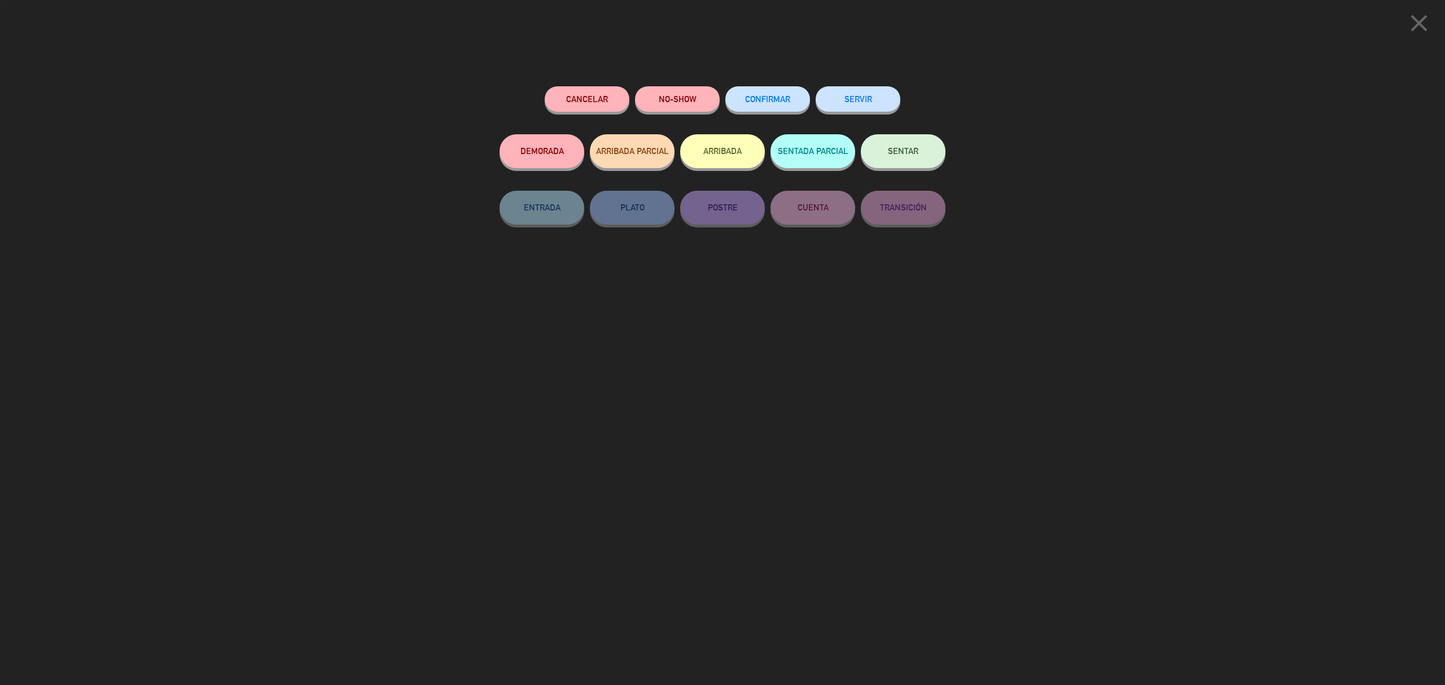
click at [870, 104] on button "SERVIR" at bounding box center [858, 98] width 85 height 25
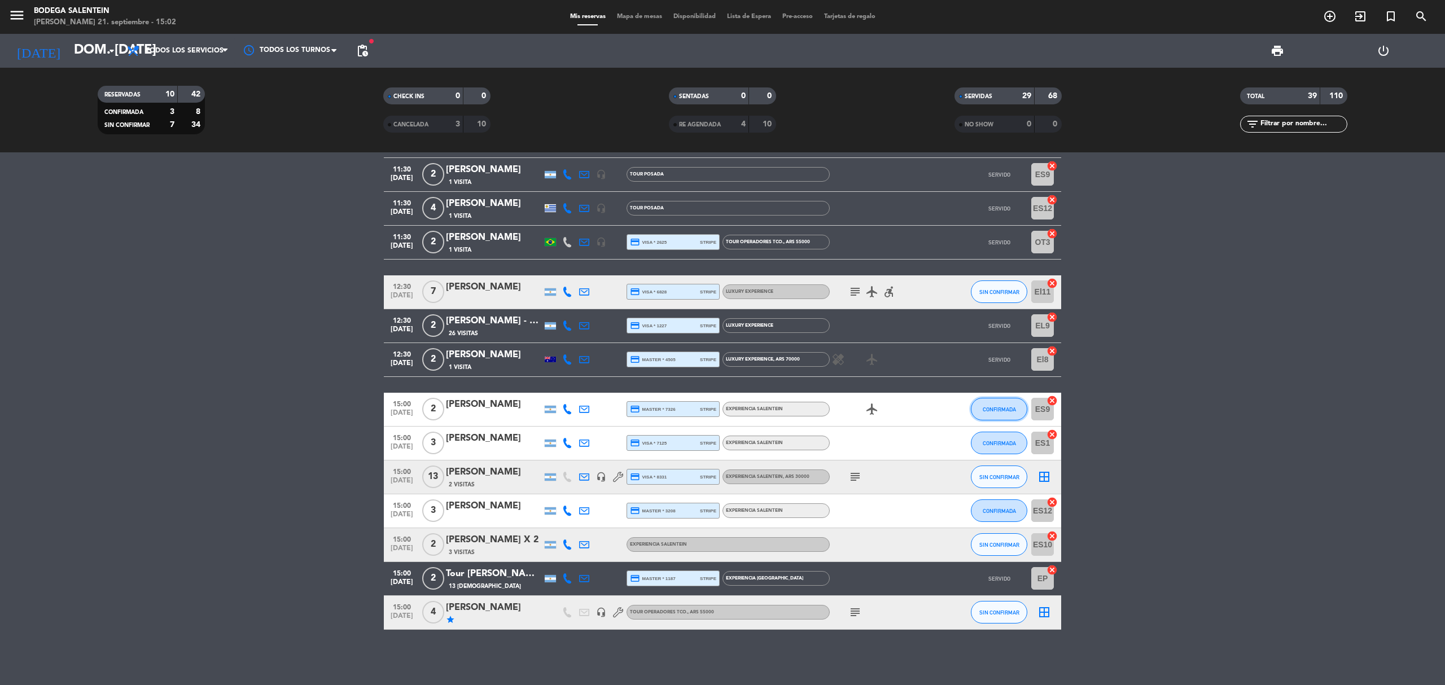
click at [1016, 401] on button "CONFIRMADA" at bounding box center [999, 409] width 56 height 23
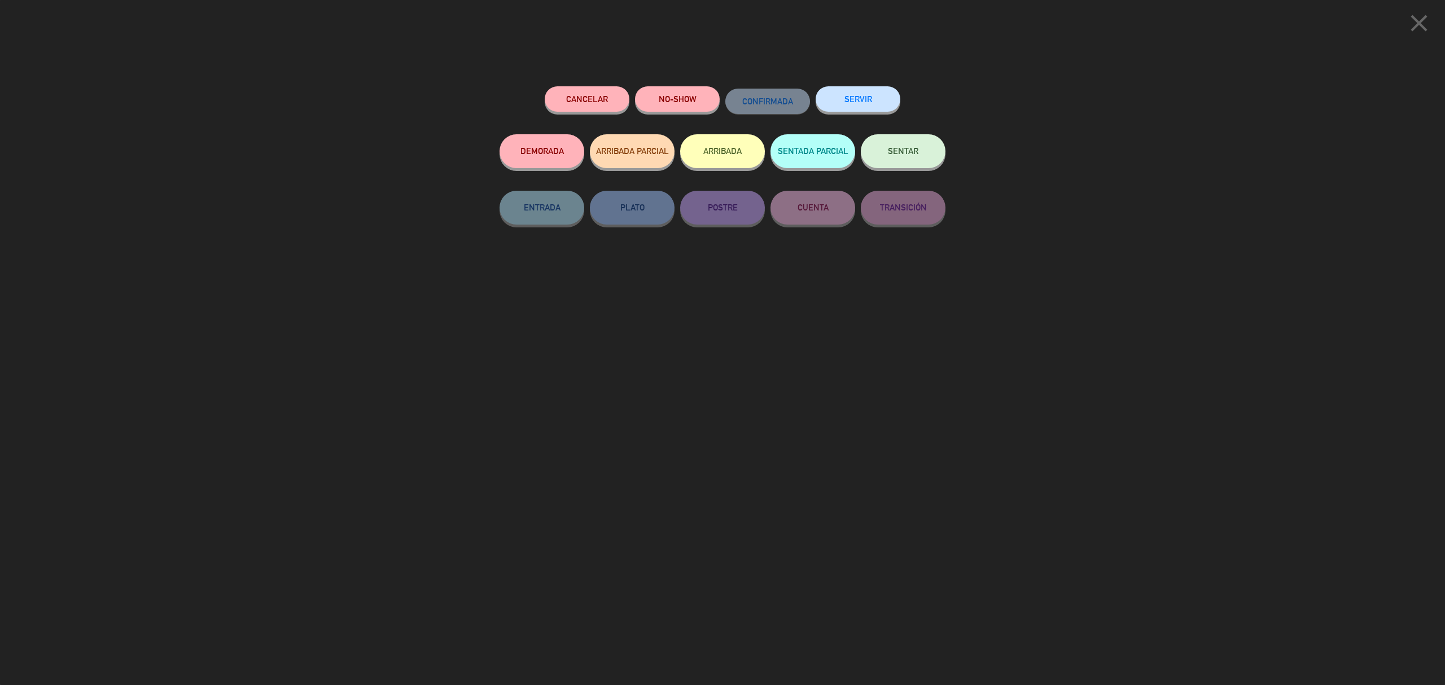
click at [610, 99] on button "Cancelar" at bounding box center [587, 98] width 85 height 25
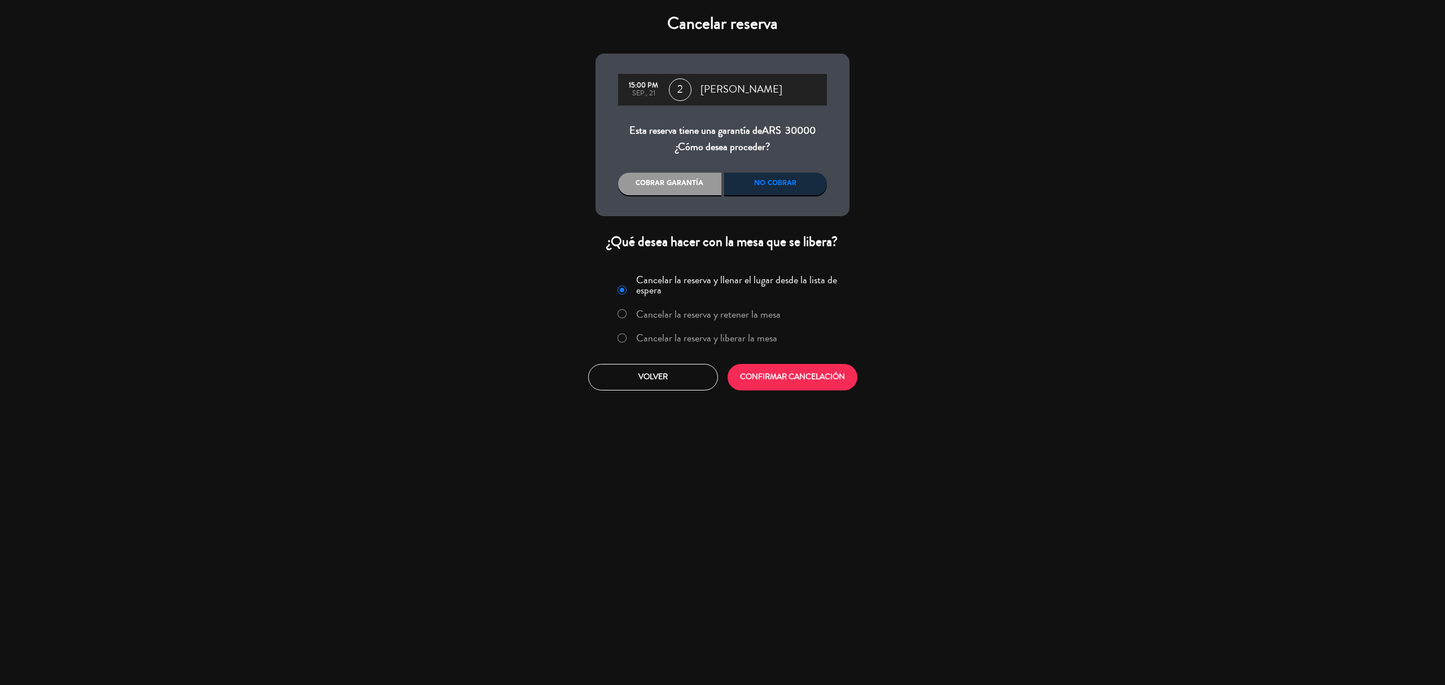
click at [748, 168] on div "15:00 PM sep., 21 2 [PERSON_NAME] Esta reserva tiene una garantía de ARS 30000 …" at bounding box center [722, 135] width 254 height 163
click at [755, 181] on div "No cobrar" at bounding box center [775, 184] width 103 height 23
click at [831, 376] on button "CONFIRMAR CANCELACIÓN" at bounding box center [793, 377] width 130 height 27
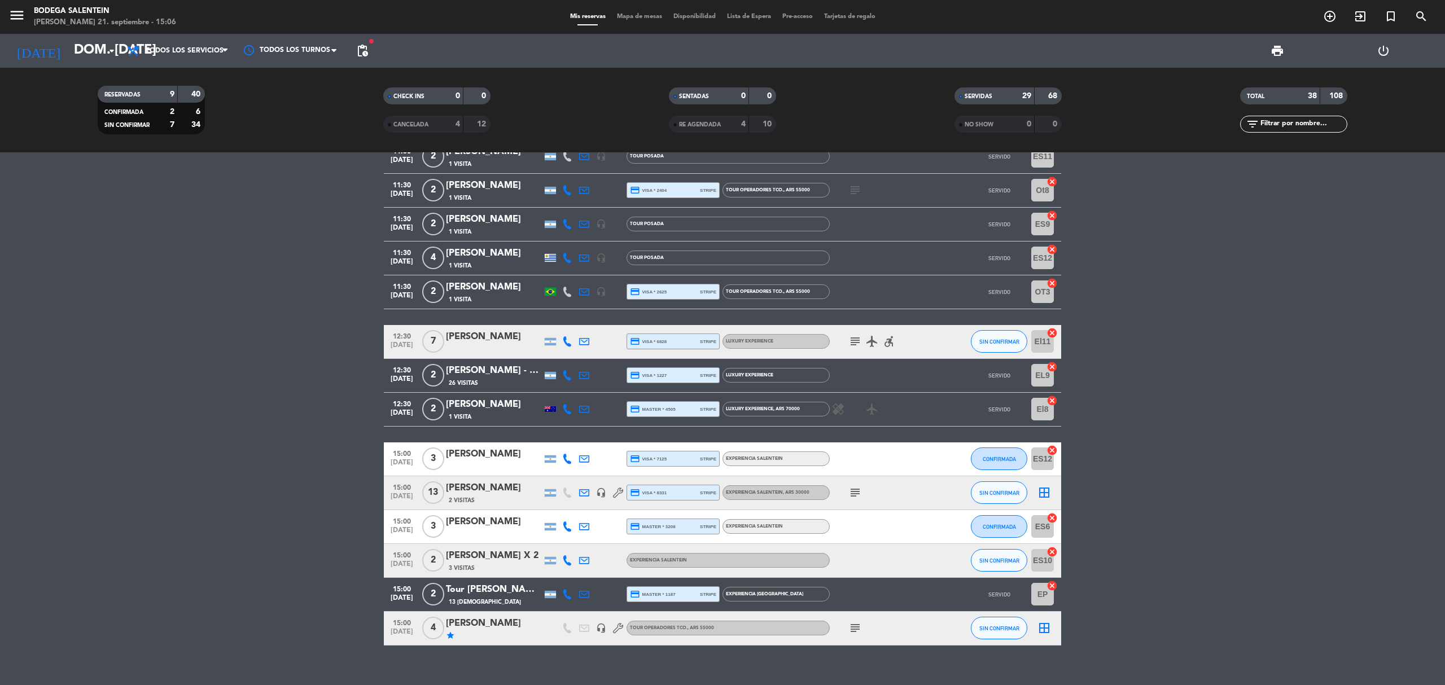
scroll to position [1021, 0]
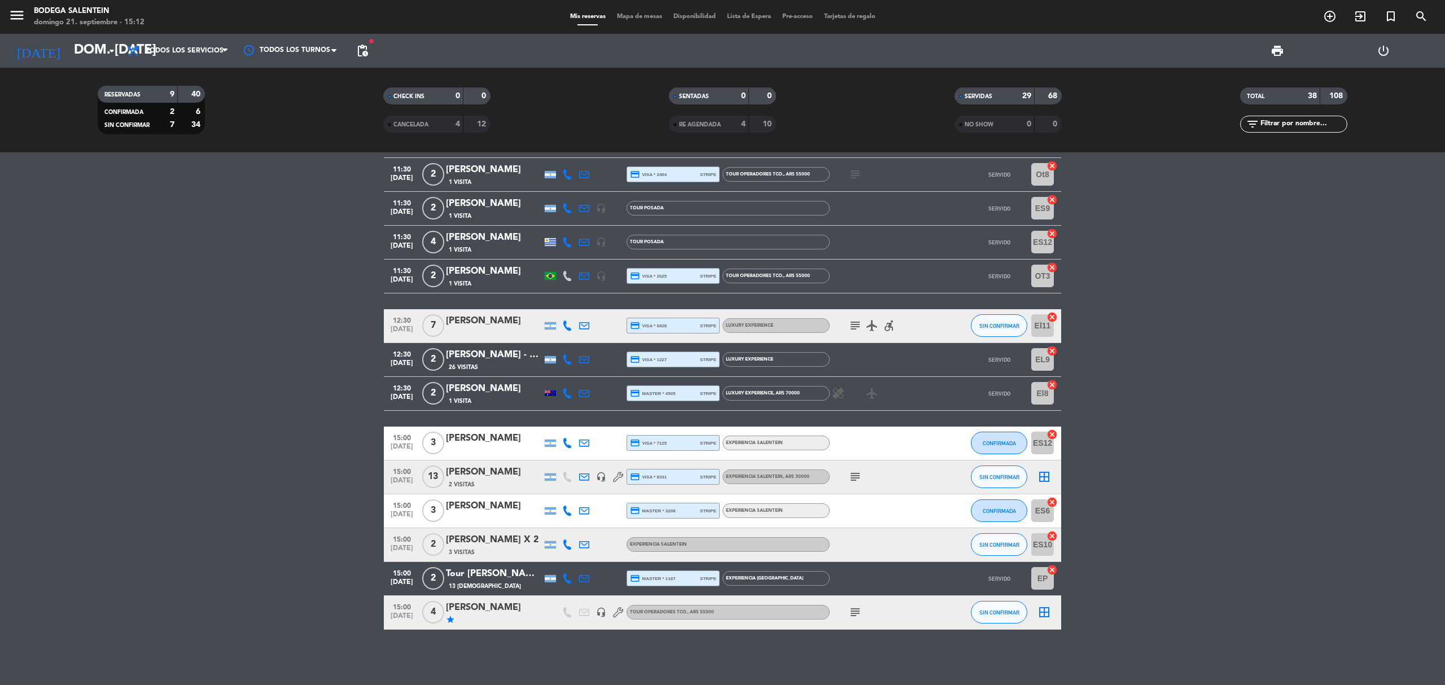
click at [989, 511] on span "CONFIRMADA" at bounding box center [999, 511] width 33 height 6
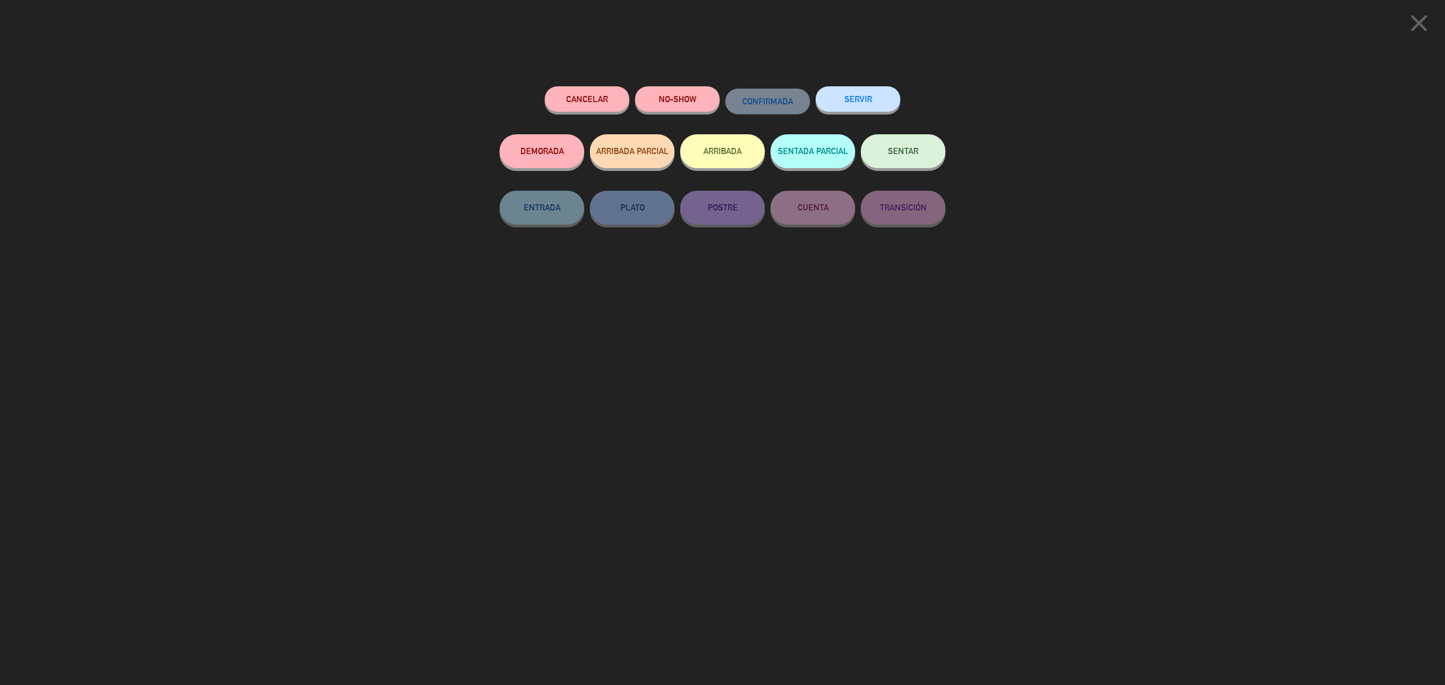
click at [845, 104] on button "SERVIR" at bounding box center [858, 98] width 85 height 25
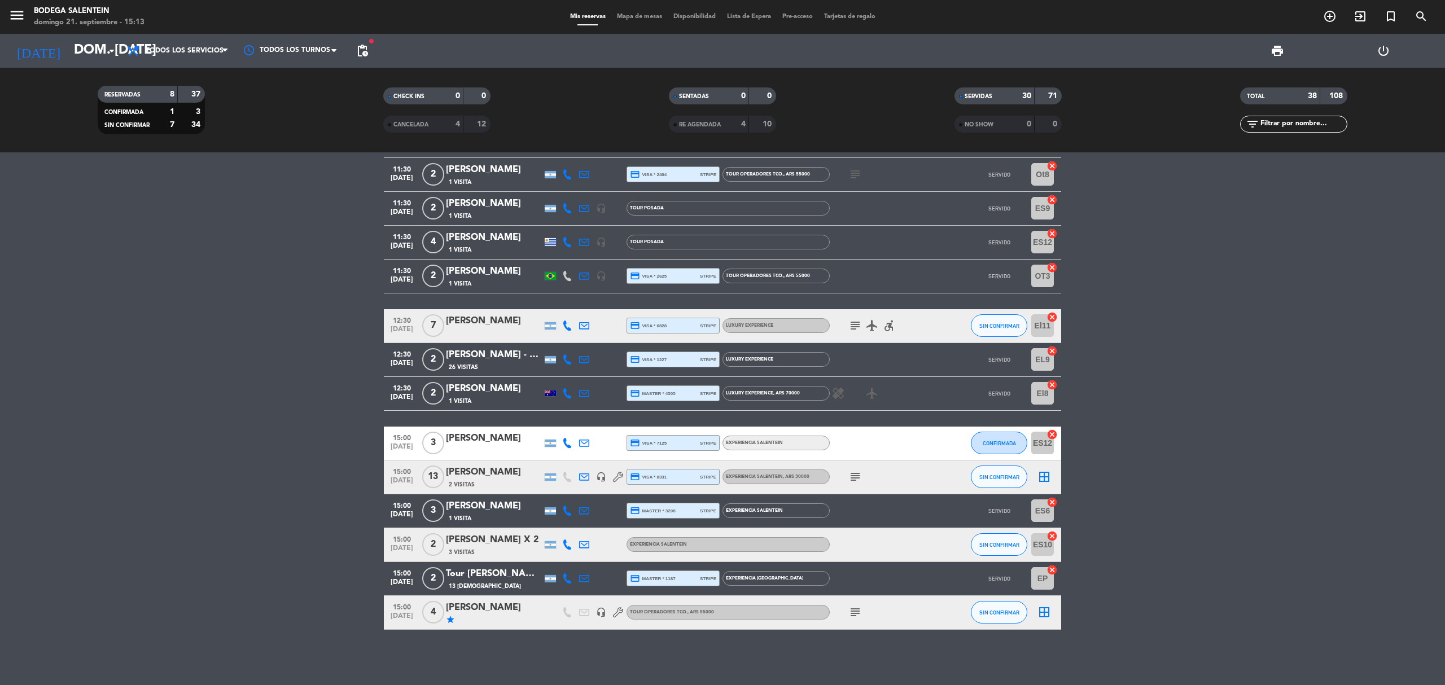
click at [858, 612] on icon "subject" at bounding box center [855, 613] width 14 height 14
click at [855, 323] on icon "subject" at bounding box center [855, 326] width 14 height 14
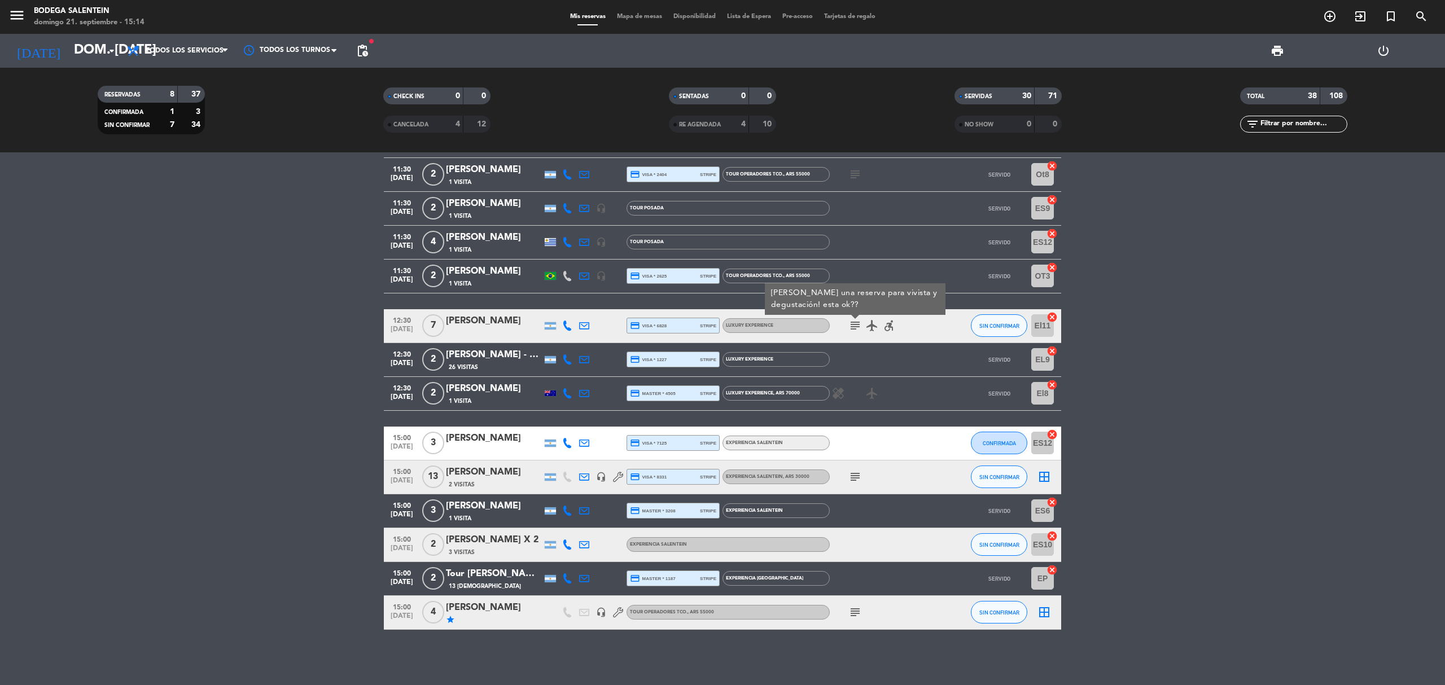
click at [855, 323] on icon "subject" at bounding box center [855, 326] width 14 height 14
click at [854, 325] on icon "subject" at bounding box center [855, 326] width 14 height 14
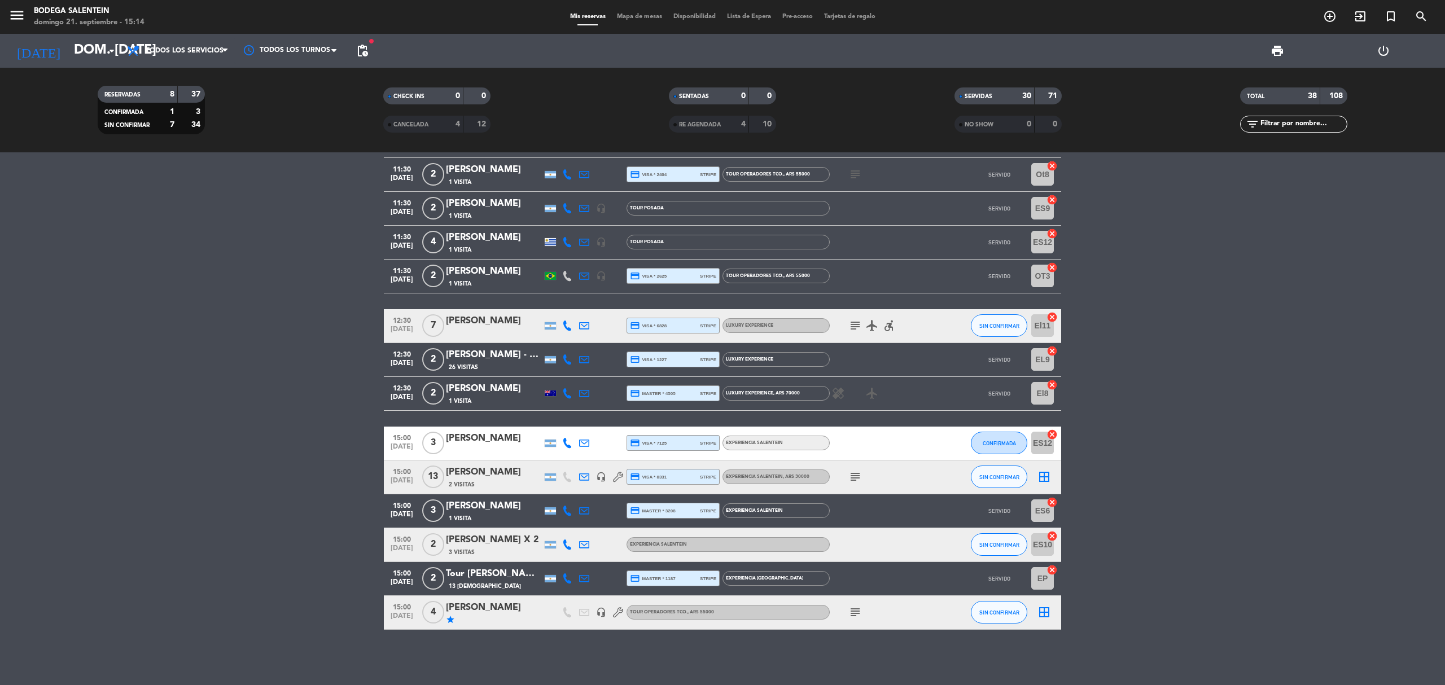
click at [852, 480] on icon "subject" at bounding box center [855, 477] width 14 height 14
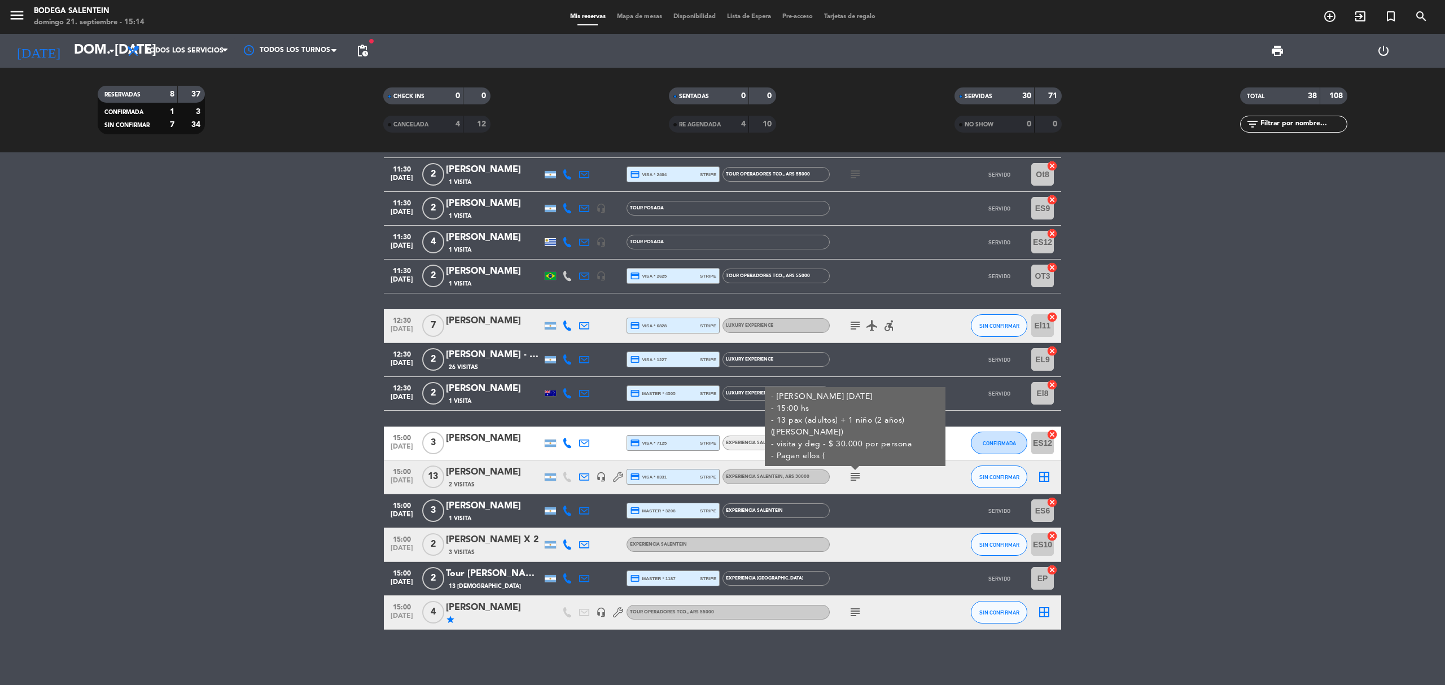
click at [852, 480] on icon "subject" at bounding box center [855, 477] width 14 height 14
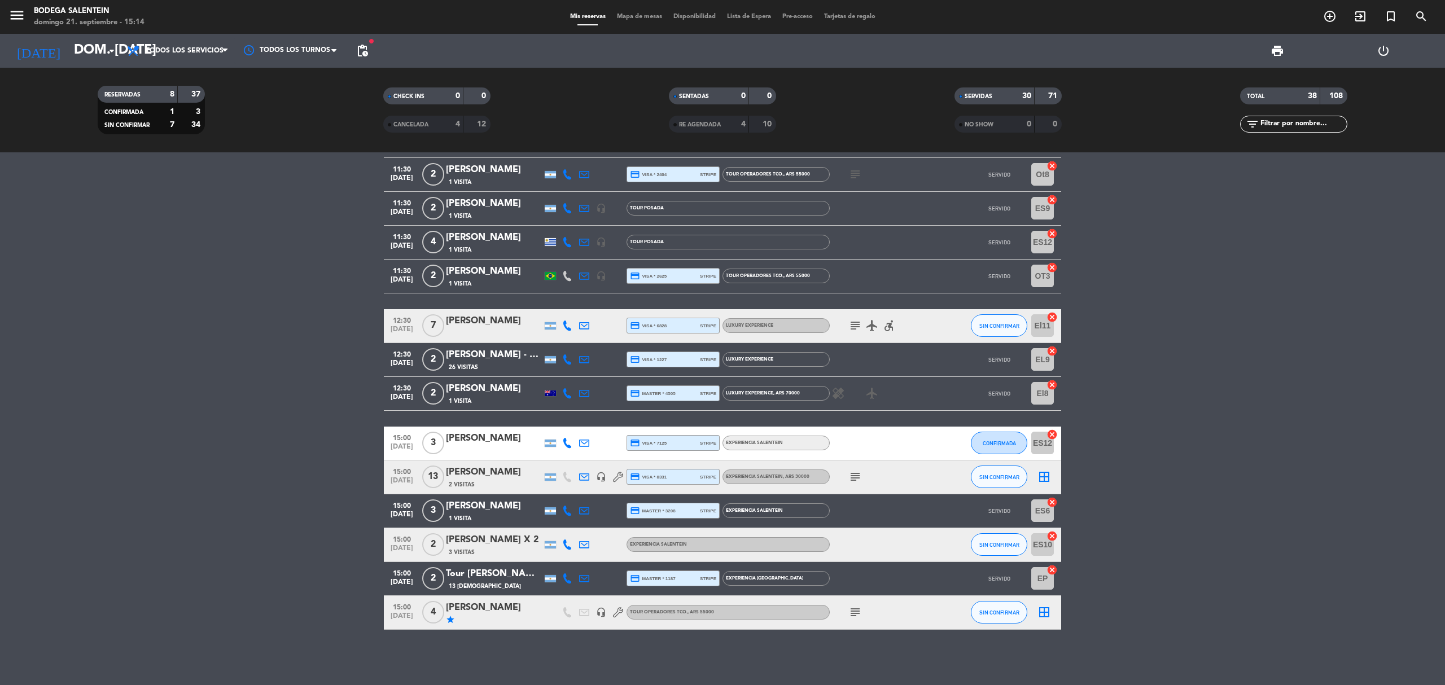
click at [852, 477] on icon "subject" at bounding box center [855, 477] width 14 height 14
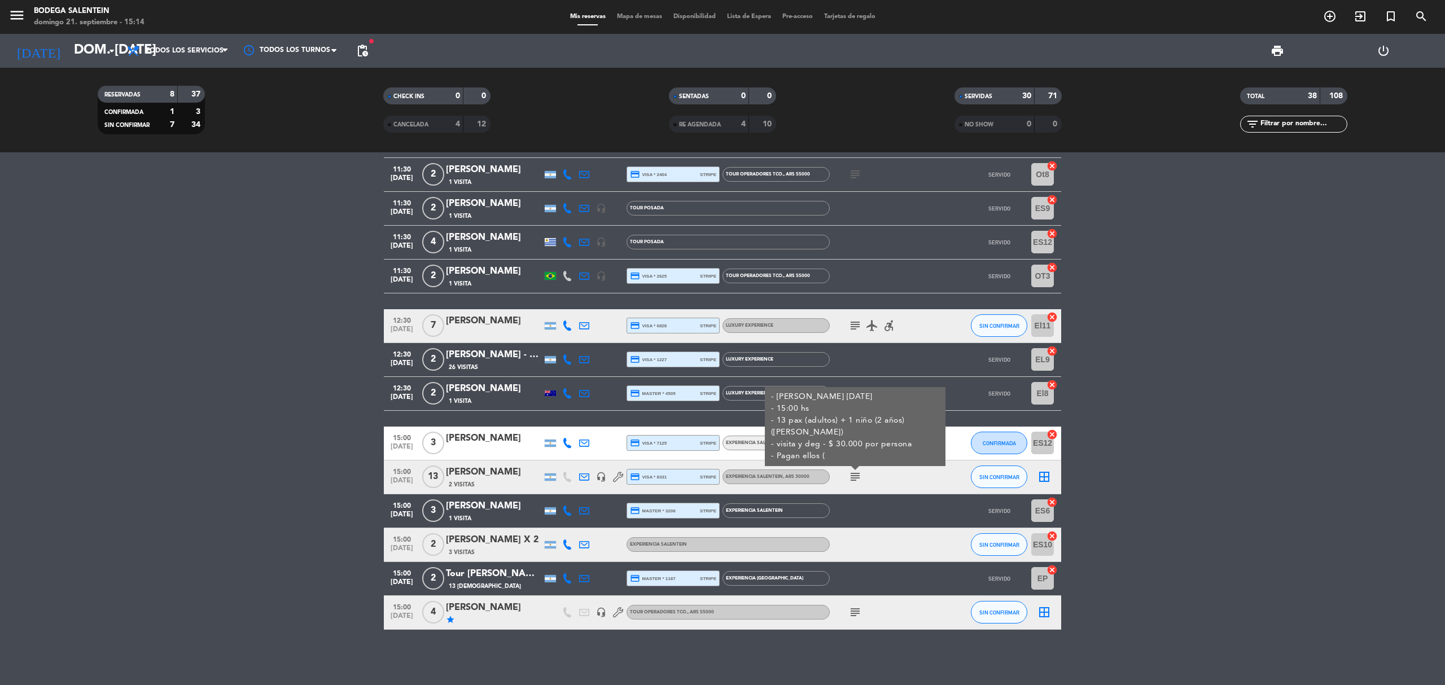
click at [852, 477] on icon "subject" at bounding box center [855, 477] width 14 height 14
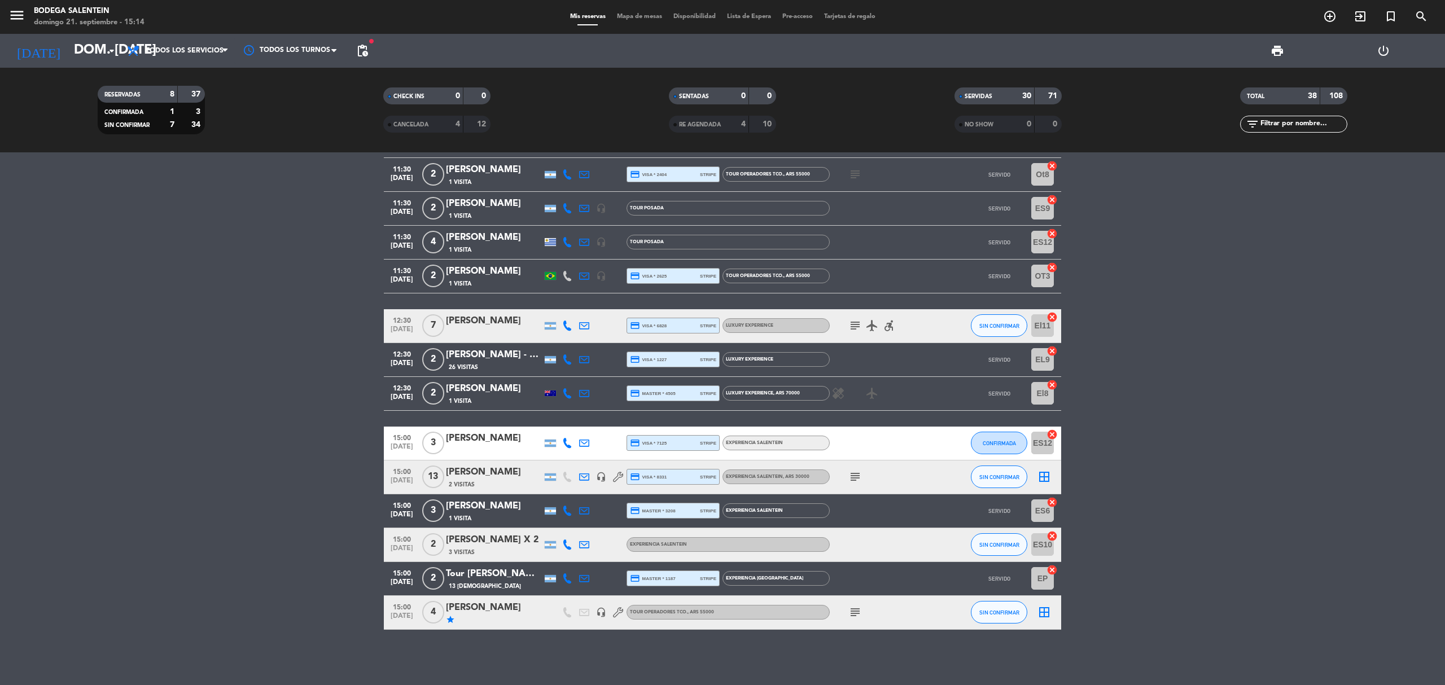
click at [852, 475] on icon "subject" at bounding box center [855, 477] width 14 height 14
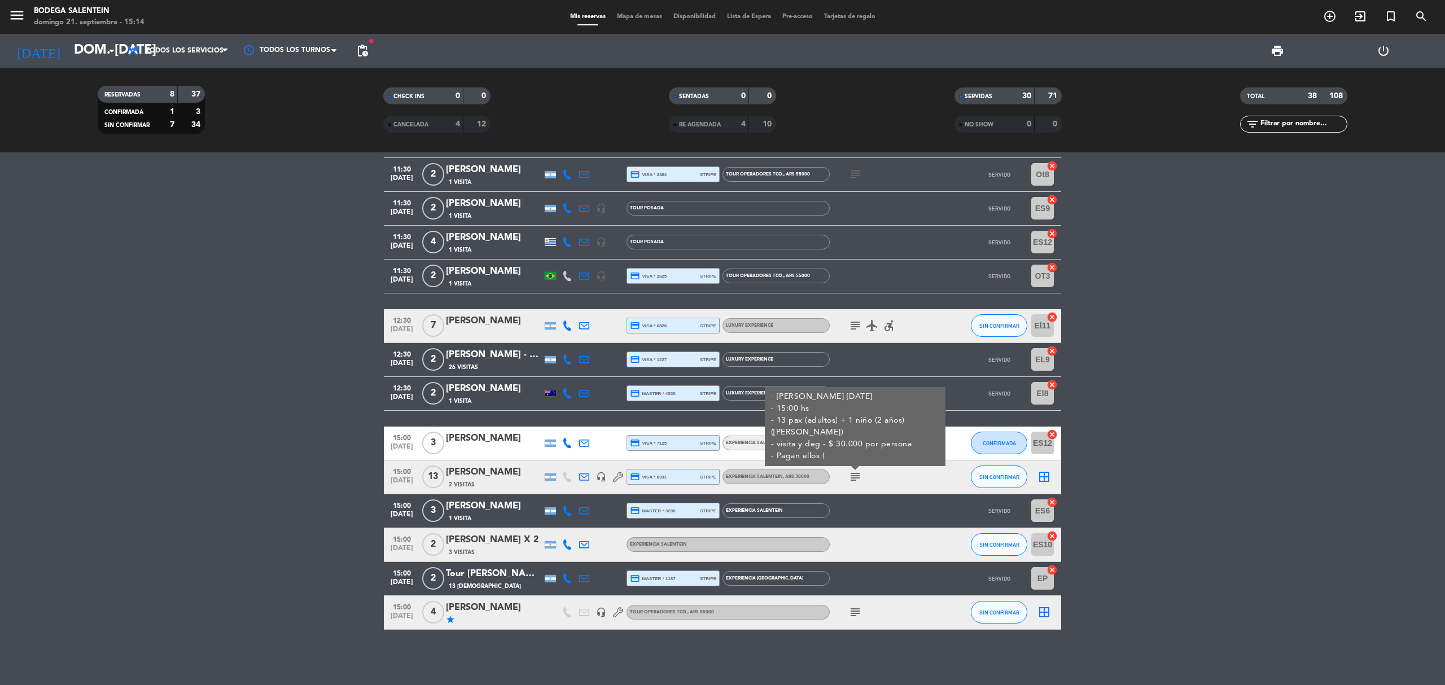
click at [856, 472] on icon "subject" at bounding box center [855, 477] width 14 height 14
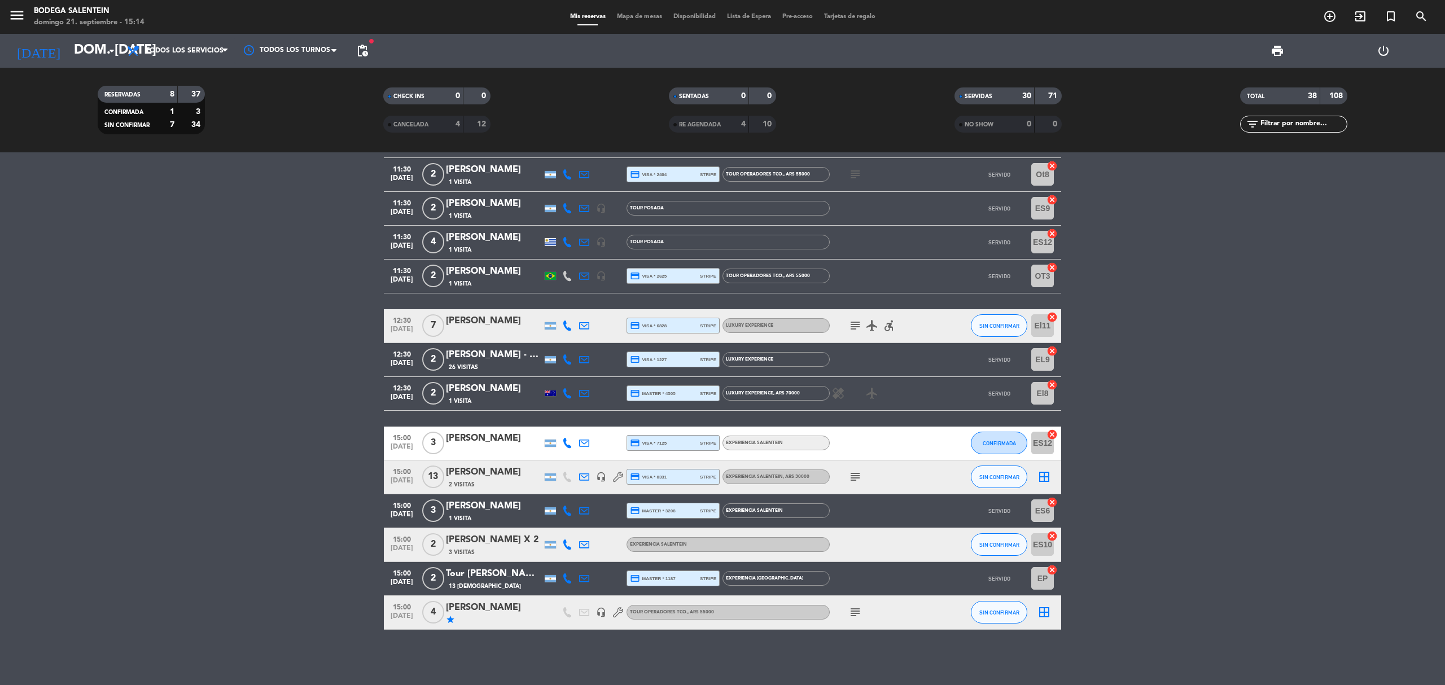
click at [857, 471] on icon "subject" at bounding box center [855, 477] width 14 height 14
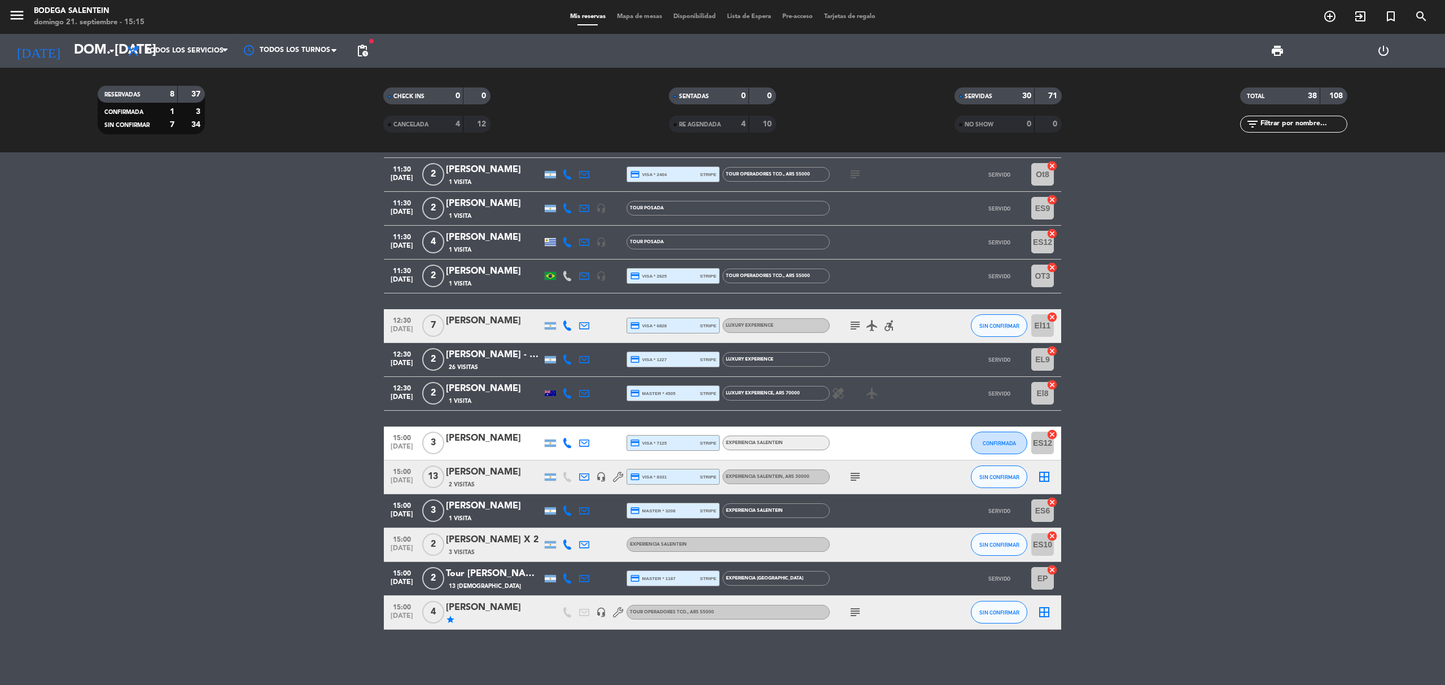
click at [853, 612] on icon "subject" at bounding box center [855, 613] width 14 height 14
click at [980, 542] on span "SIN CONFIRMAR" at bounding box center [999, 545] width 40 height 6
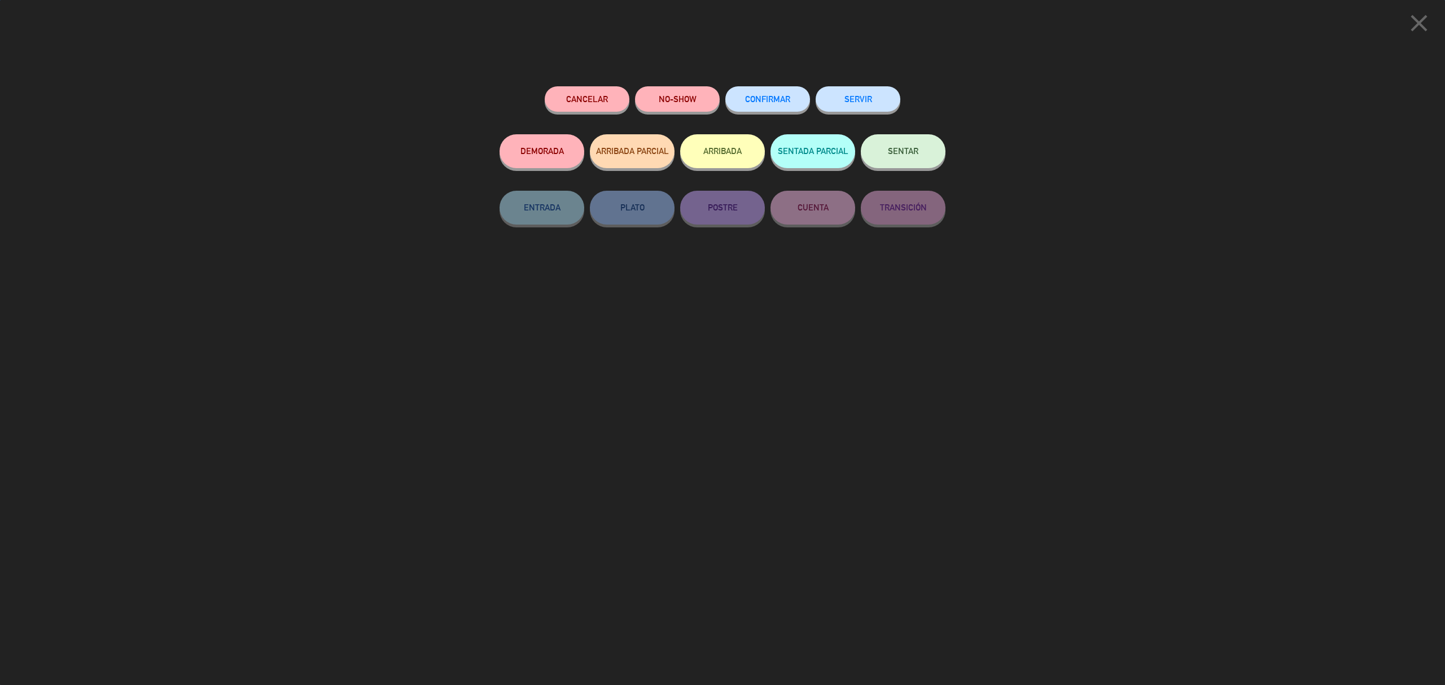
click at [864, 98] on button "SERVIR" at bounding box center [858, 98] width 85 height 25
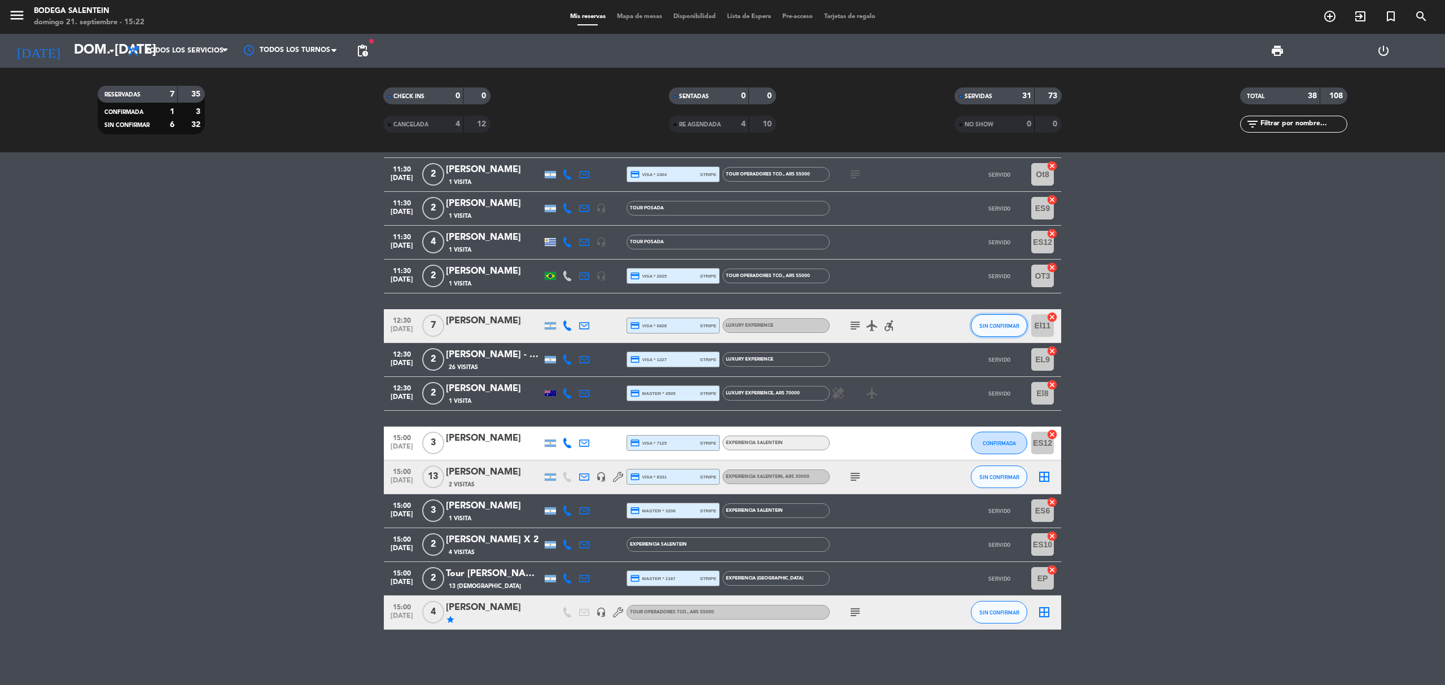
click at [1010, 323] on span "SIN CONFIRMAR" at bounding box center [999, 326] width 40 height 6
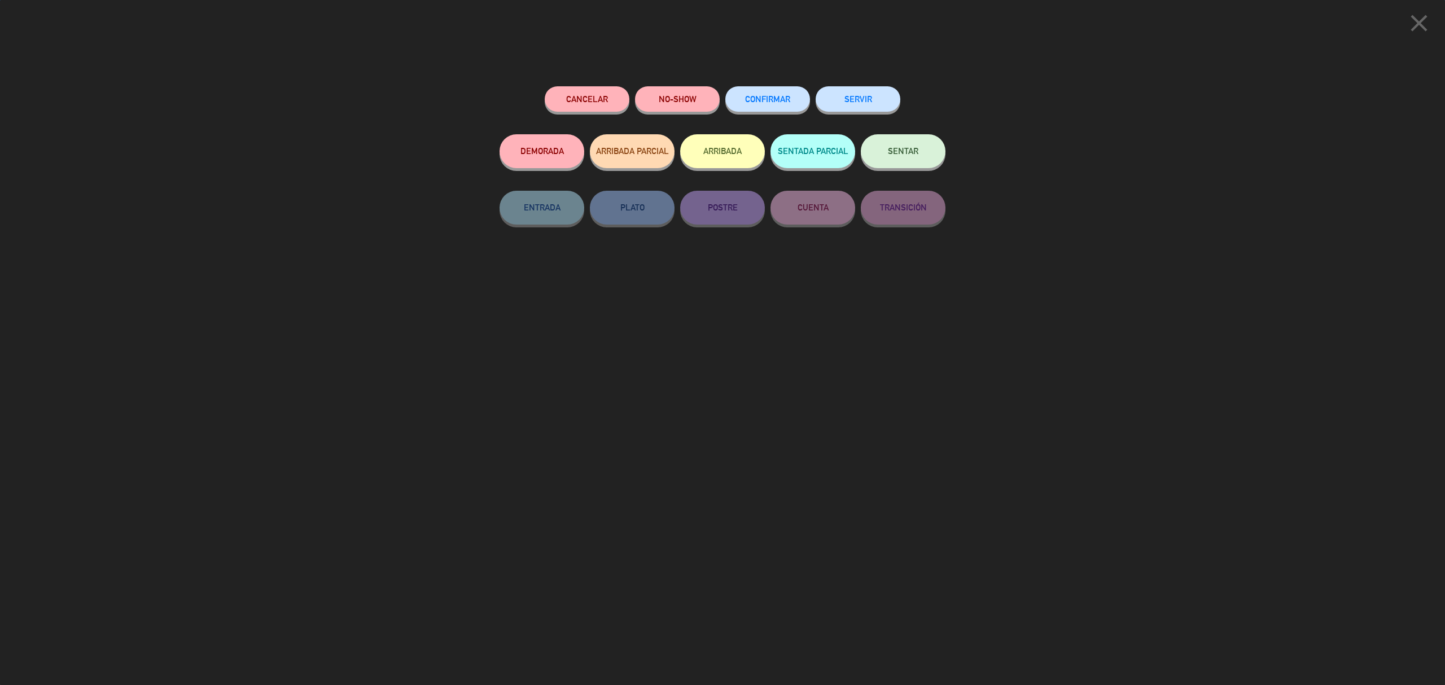
click at [890, 104] on button "SERVIR" at bounding box center [858, 98] width 85 height 25
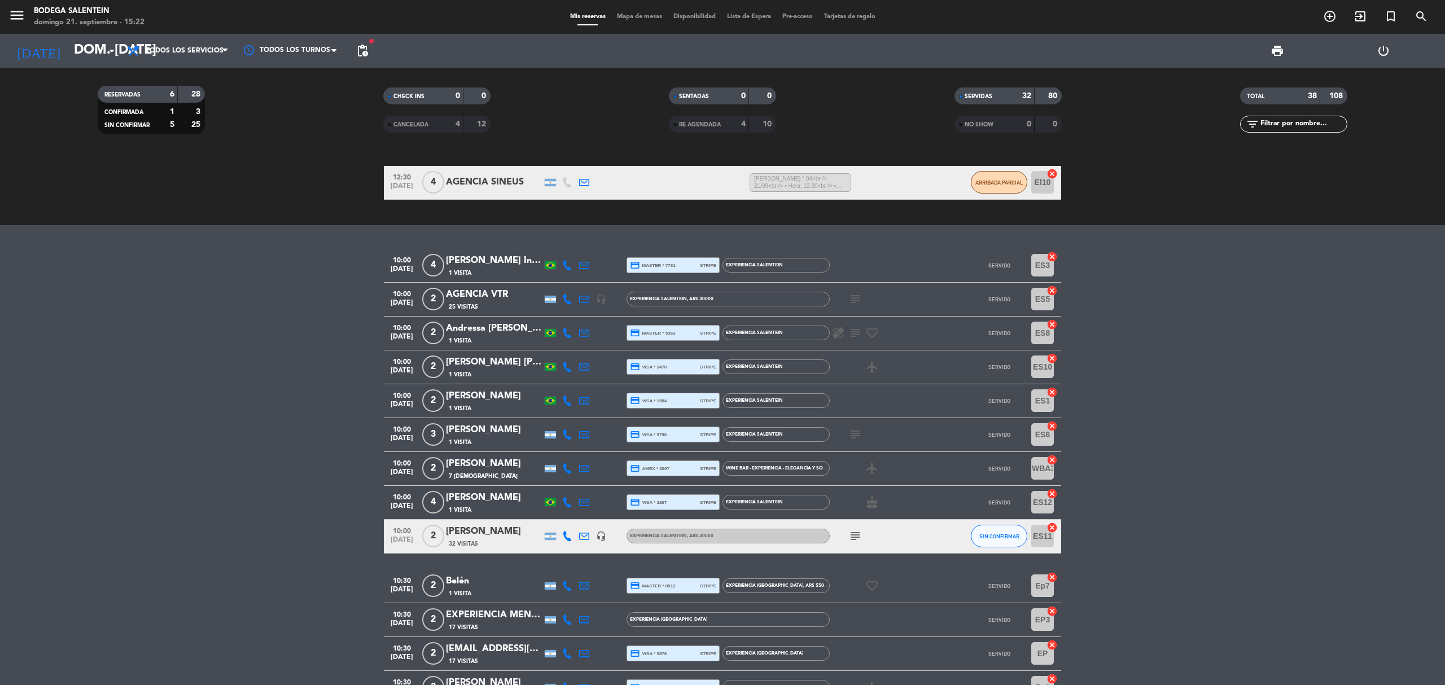
scroll to position [43, 0]
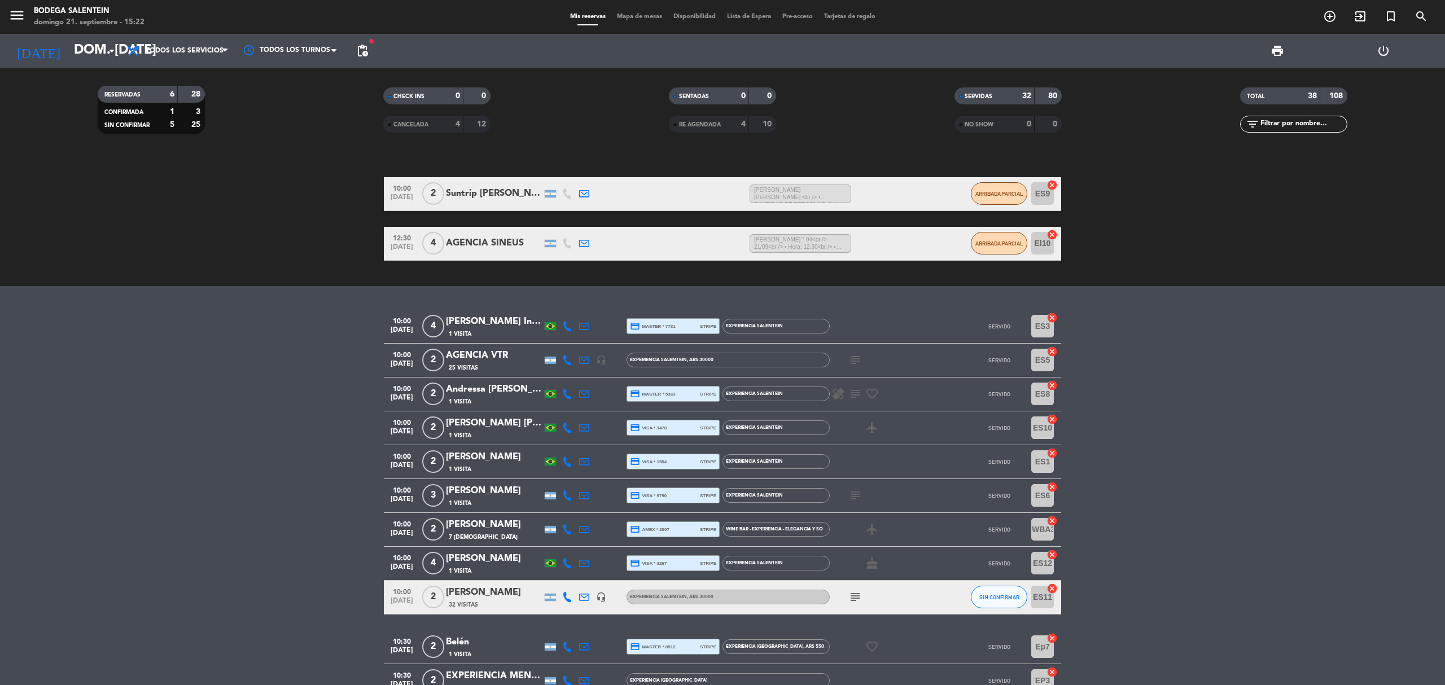
click at [844, 598] on div "subject" at bounding box center [881, 597] width 102 height 33
click at [850, 598] on icon "subject" at bounding box center [855, 597] width 14 height 14
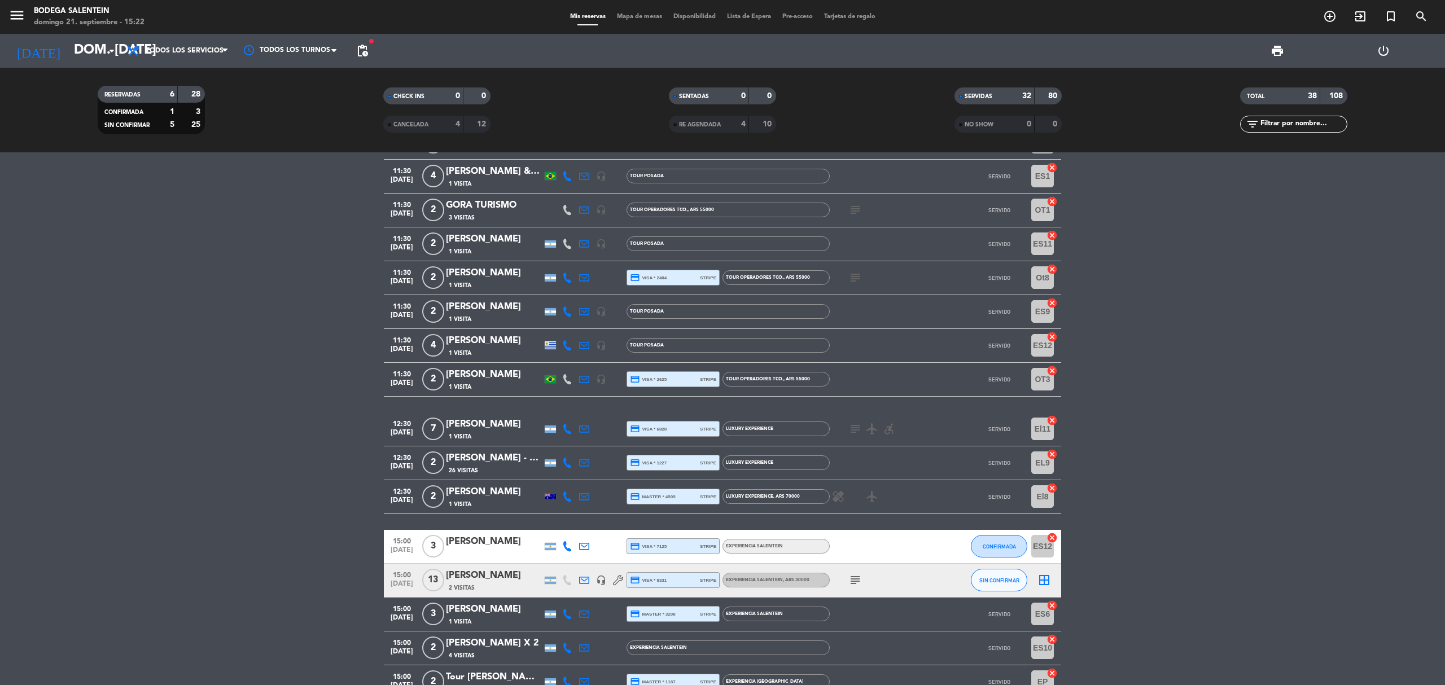
scroll to position [1021, 0]
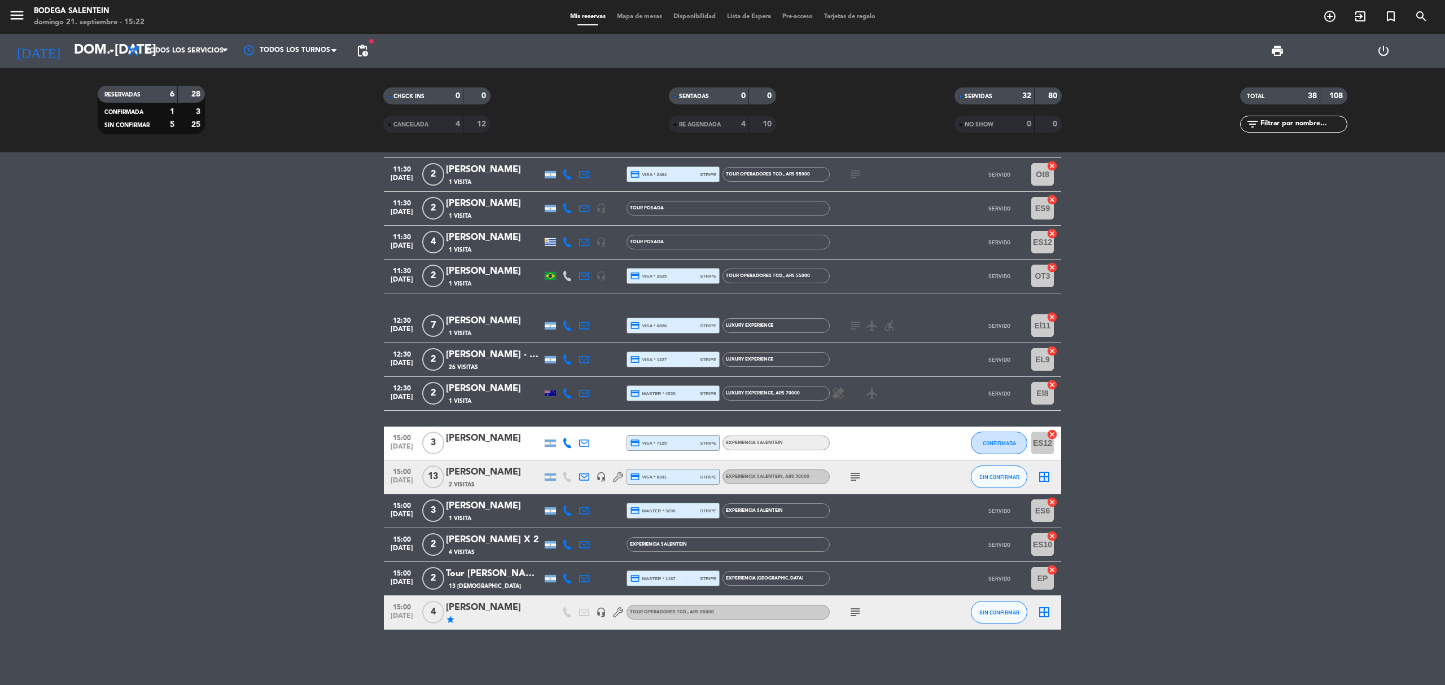
click at [859, 479] on icon "subject" at bounding box center [855, 477] width 14 height 14
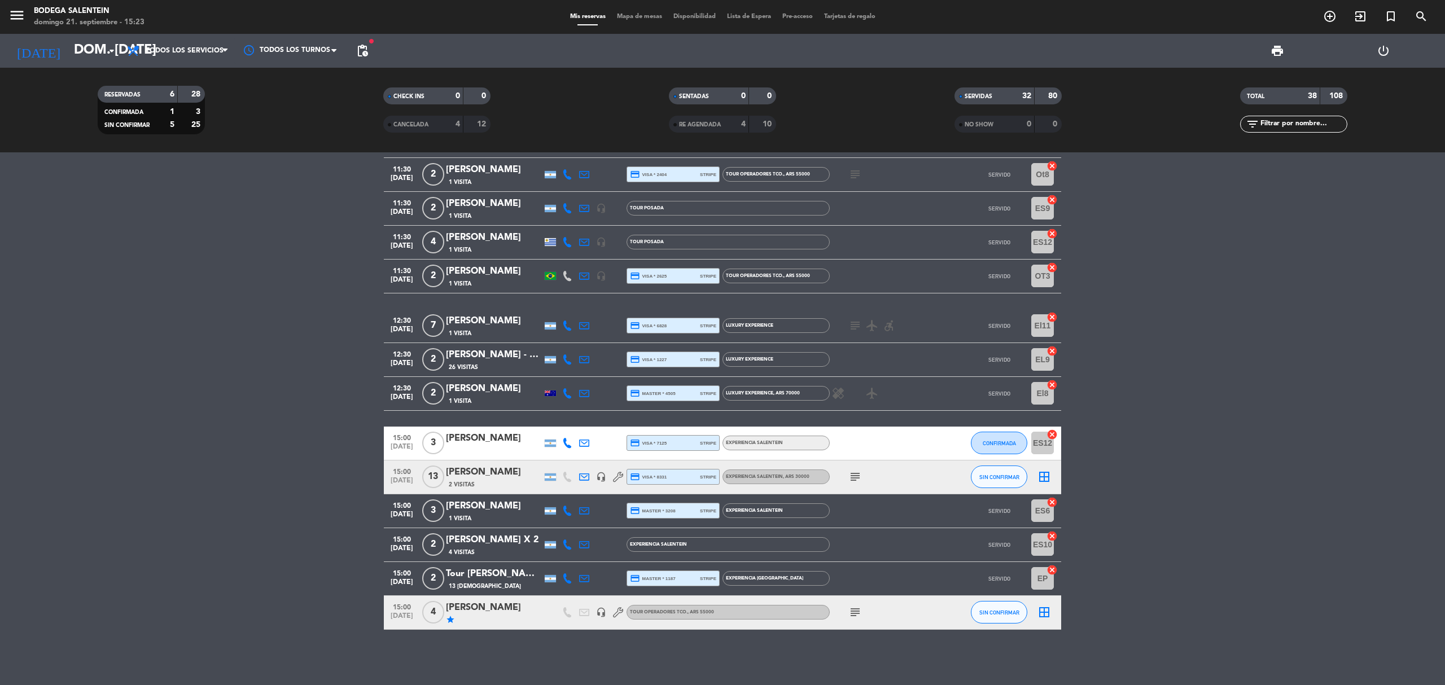
click at [854, 616] on icon "subject" at bounding box center [855, 613] width 14 height 14
click at [853, 615] on icon "subject" at bounding box center [855, 613] width 14 height 14
click at [1007, 615] on span "SIN CONFIRMAR" at bounding box center [999, 613] width 40 height 6
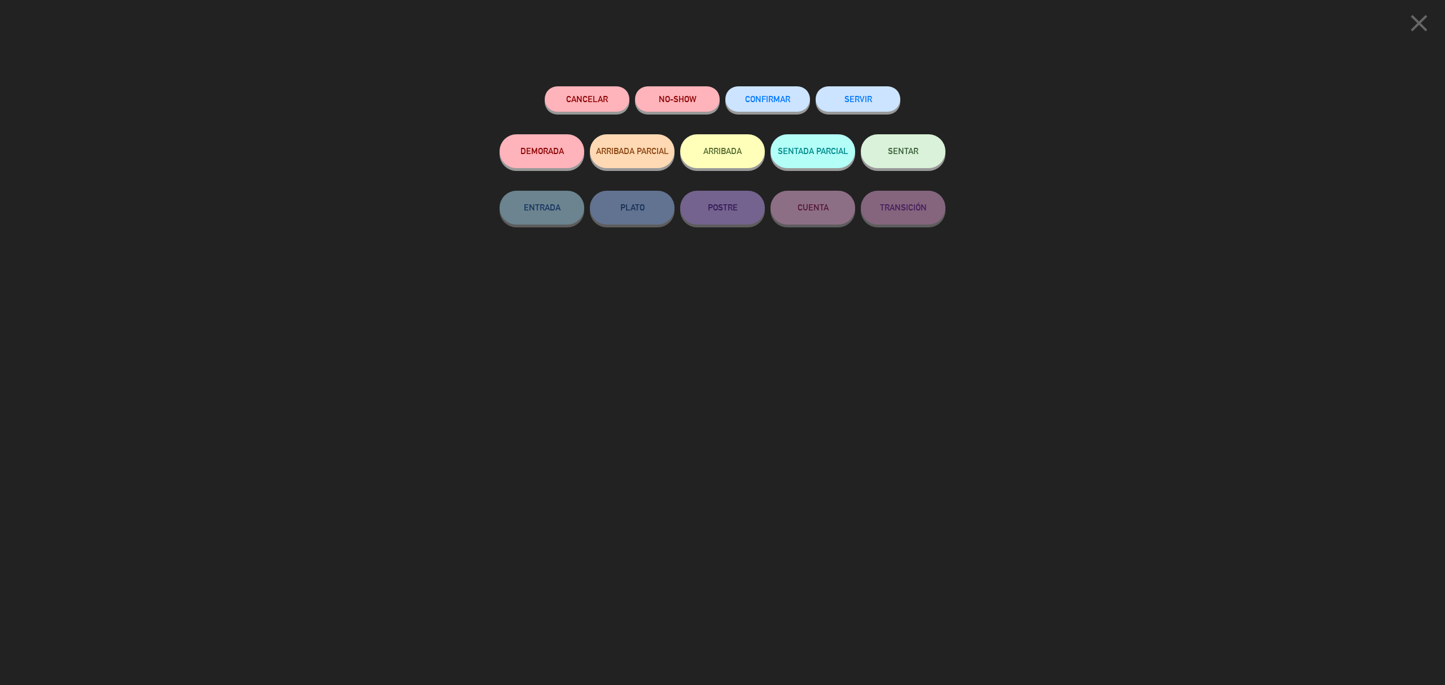
click at [853, 100] on button "SERVIR" at bounding box center [858, 98] width 85 height 25
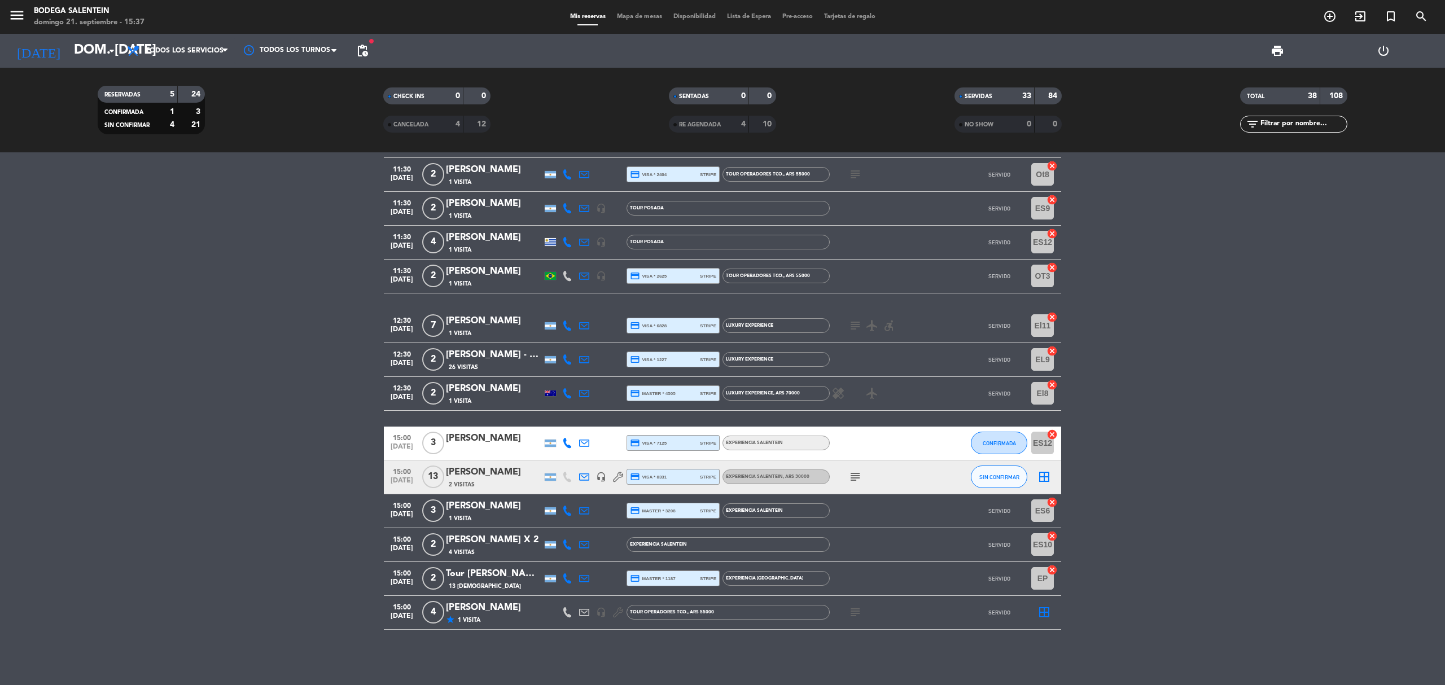
click at [854, 481] on icon "subject" at bounding box center [855, 477] width 14 height 14
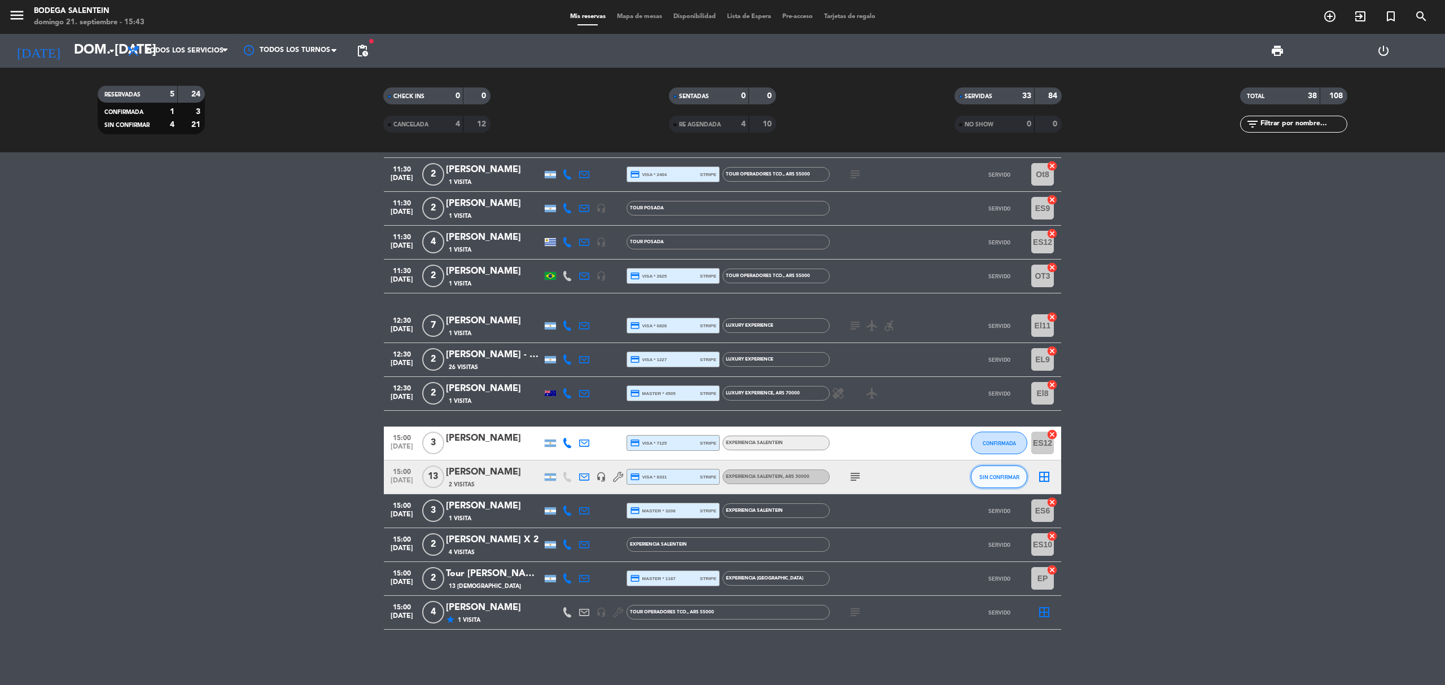
click at [985, 475] on span "SIN CONFIRMAR" at bounding box center [999, 477] width 40 height 6
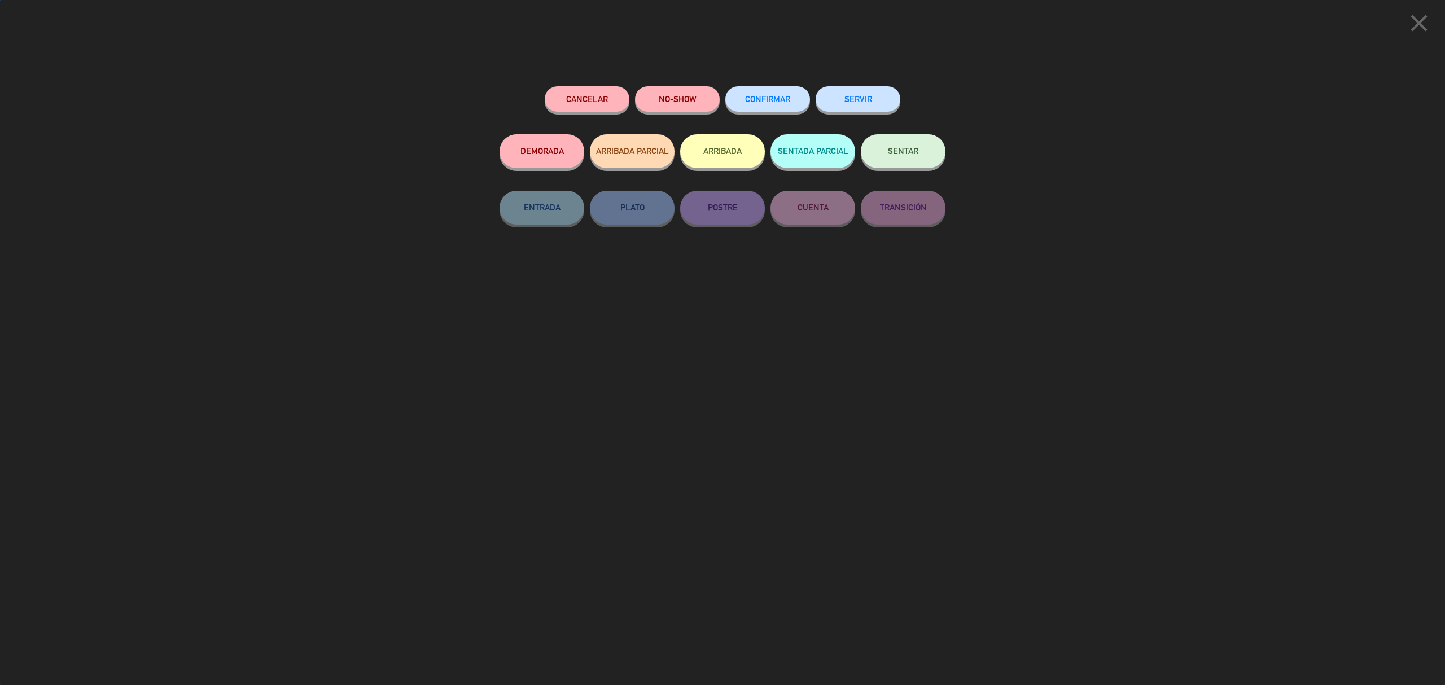
click at [858, 97] on button "SERVIR" at bounding box center [858, 98] width 85 height 25
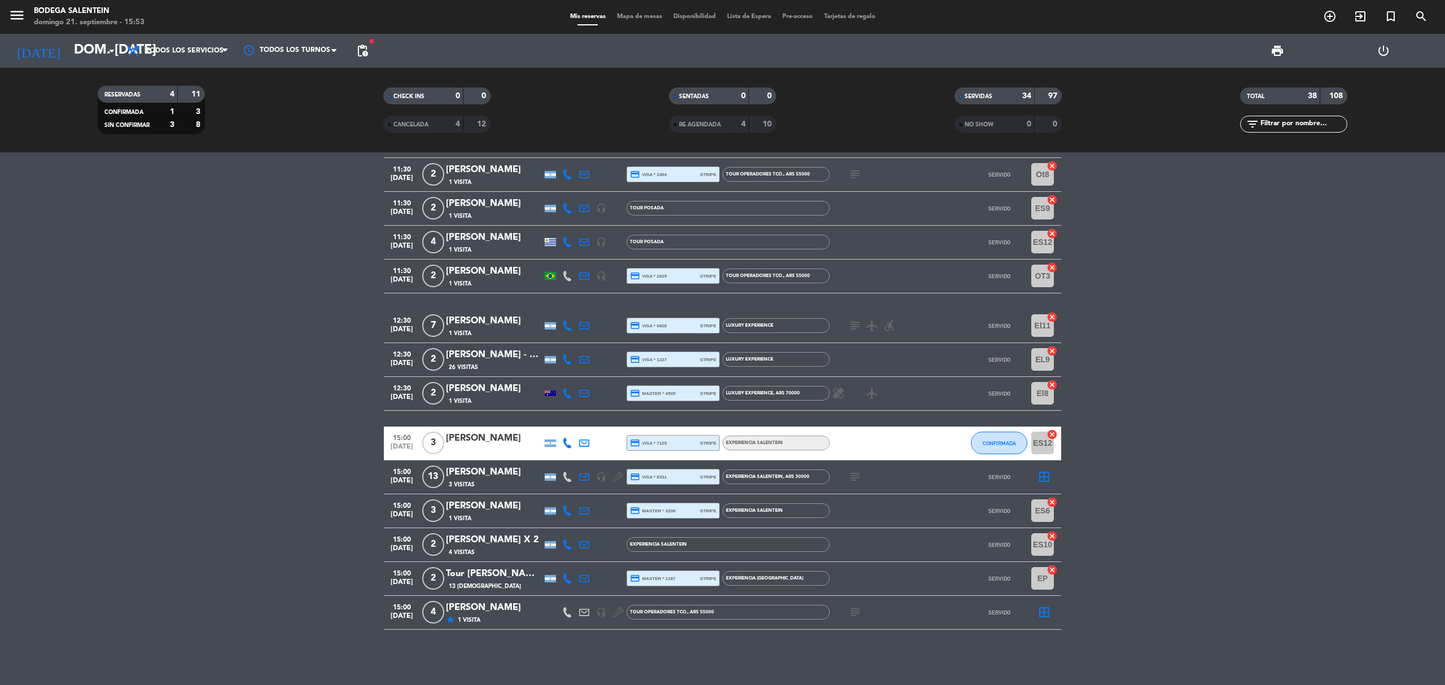
click at [441, 125] on div "4" at bounding box center [449, 124] width 23 height 13
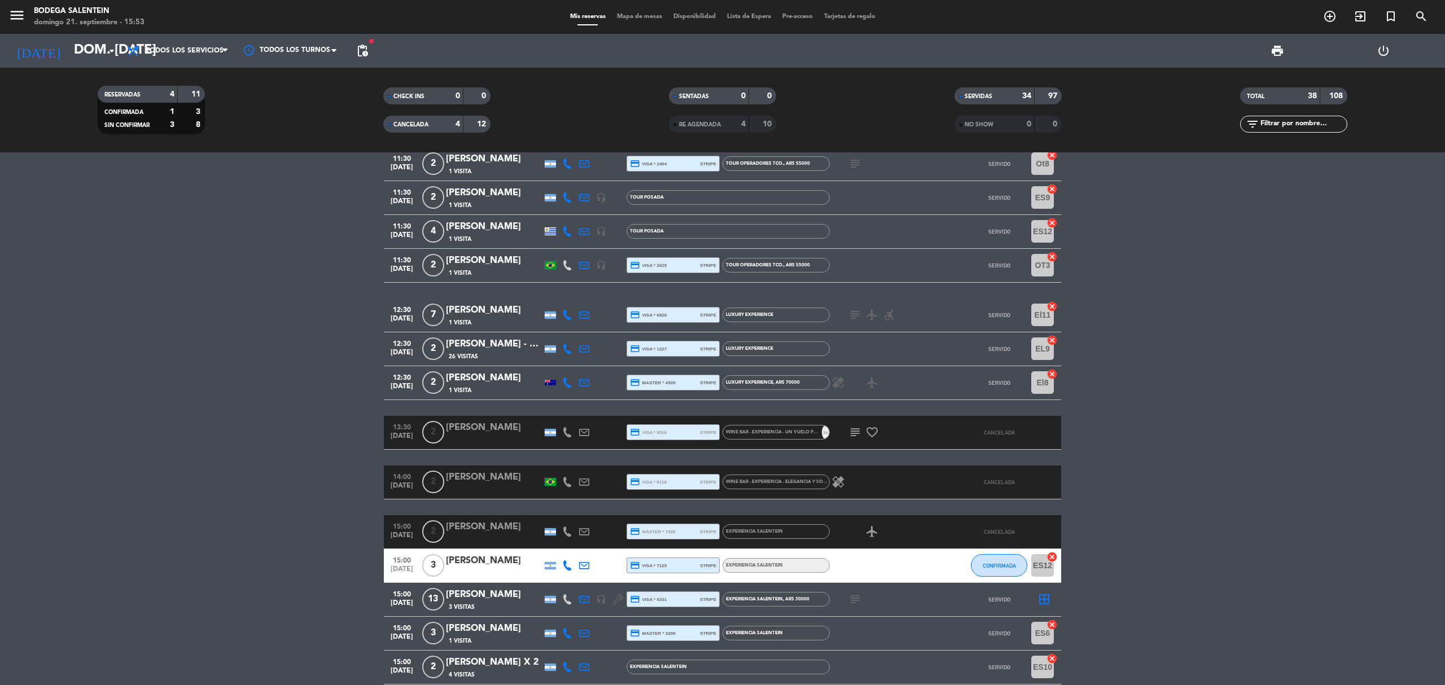
scroll to position [1188, 0]
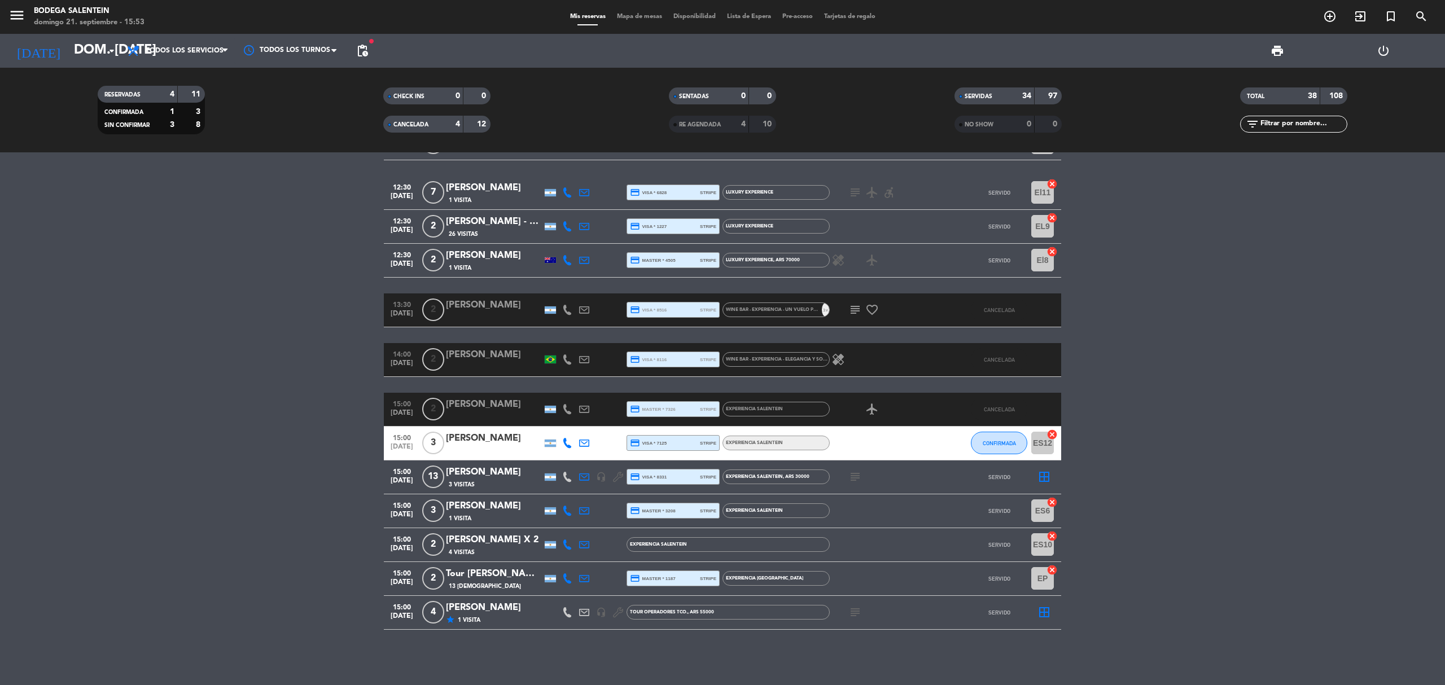
click at [588, 445] on icon at bounding box center [584, 443] width 10 height 10
click at [567, 442] on icon at bounding box center [567, 443] width 10 height 10
